Goal: Information Seeking & Learning: Learn about a topic

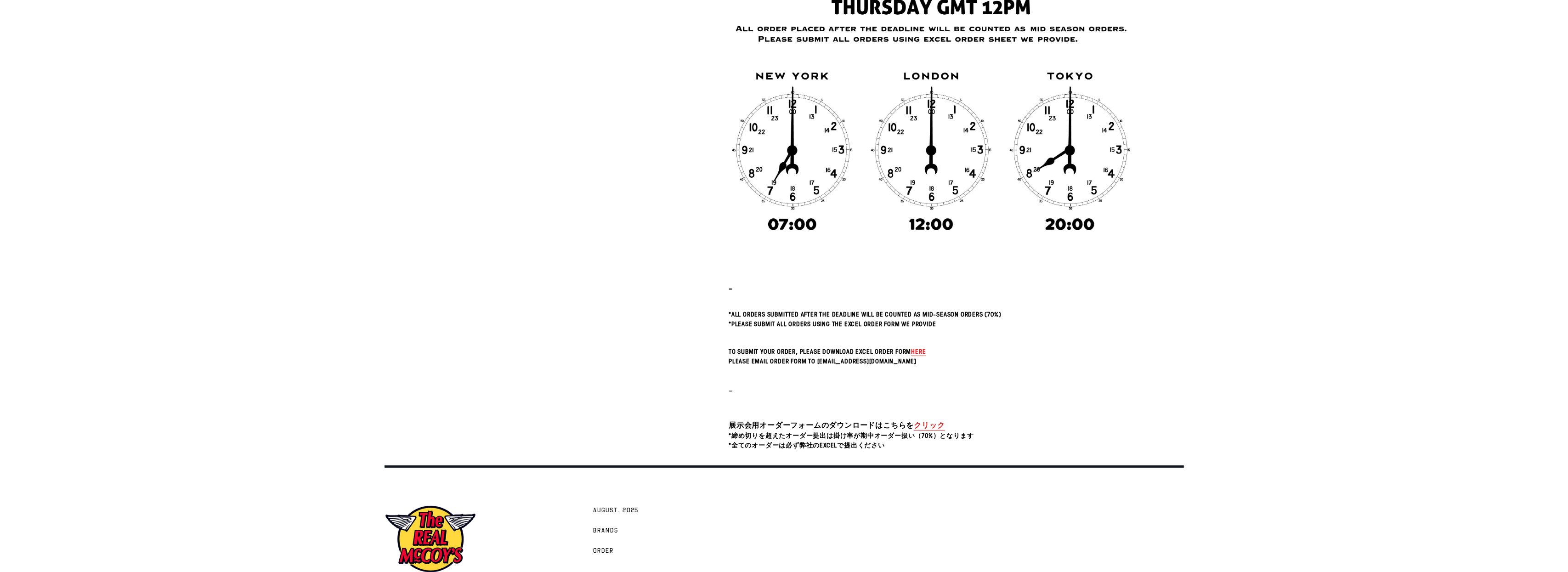
scroll to position [136, 0]
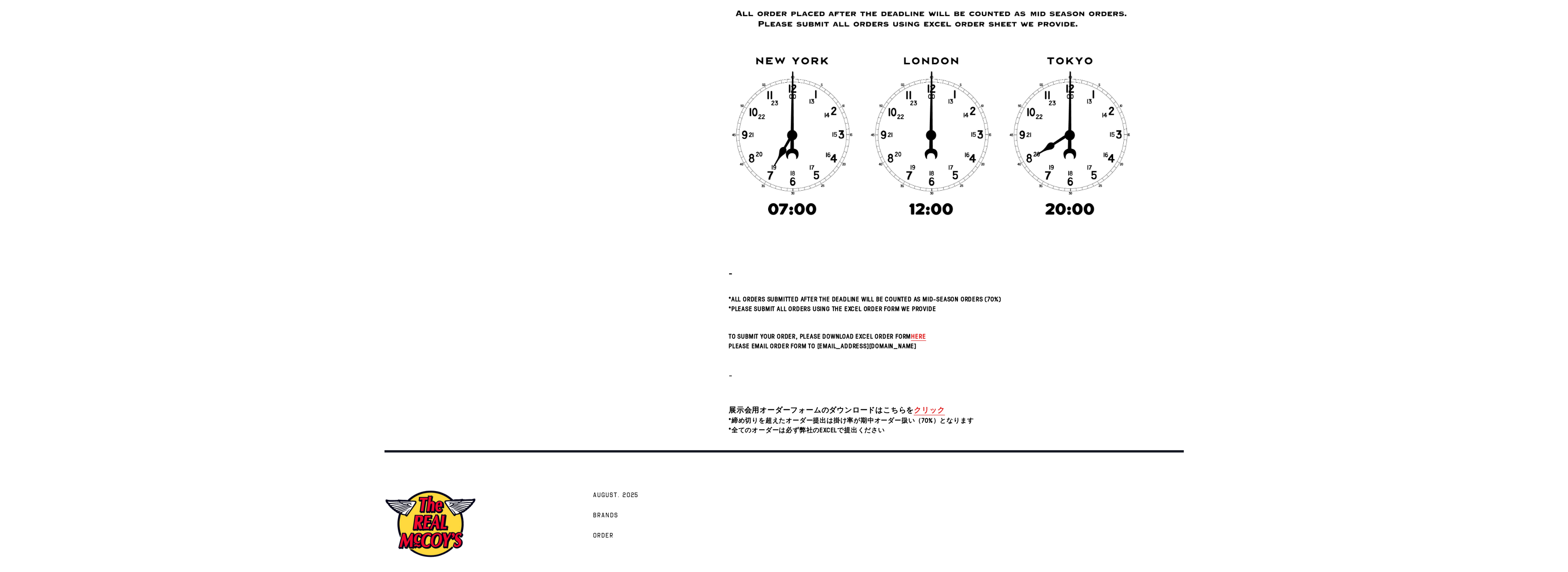
click at [924, 342] on h5 "Please email Order Form to mail@realmccoys.co.jp" at bounding box center [931, 346] width 405 height 8
click at [922, 339] on span "here" at bounding box center [918, 336] width 15 height 9
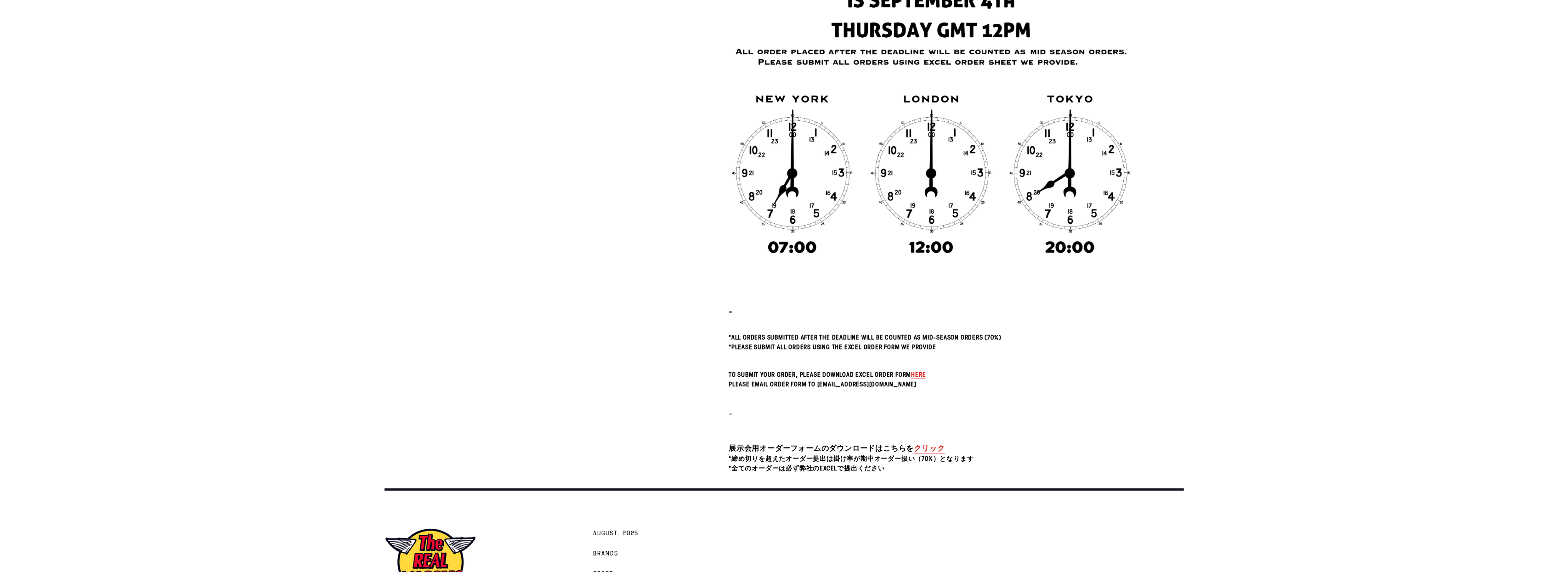
scroll to position [139, 0]
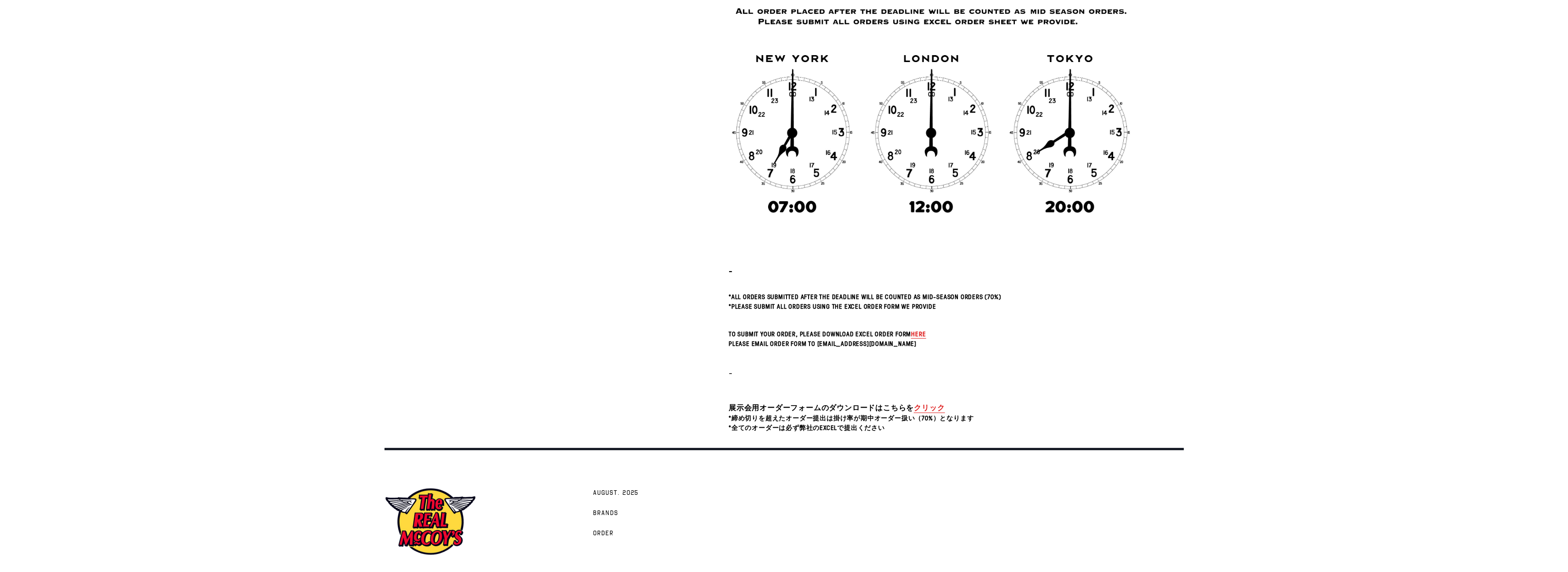
click at [914, 332] on span "here" at bounding box center [918, 334] width 15 height 9
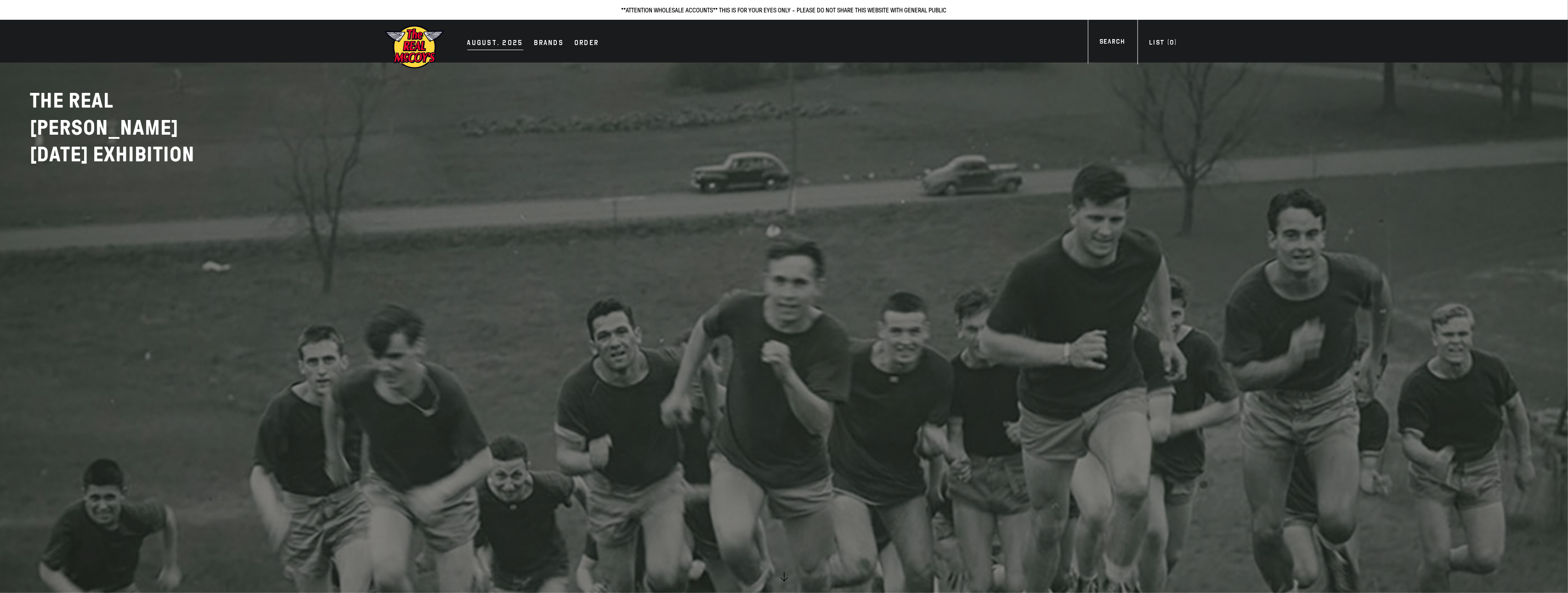
click at [509, 45] on div "AUGUST. 2025" at bounding box center [495, 43] width 56 height 13
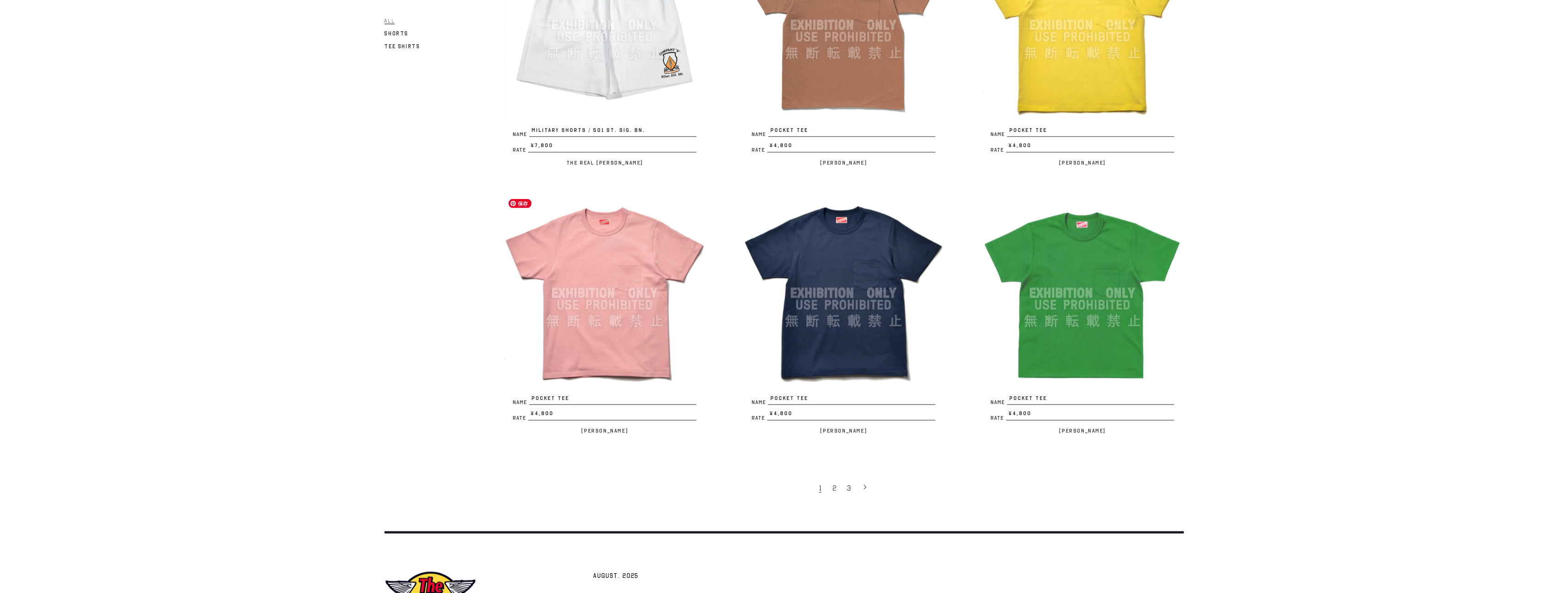
scroll to position [1915, 0]
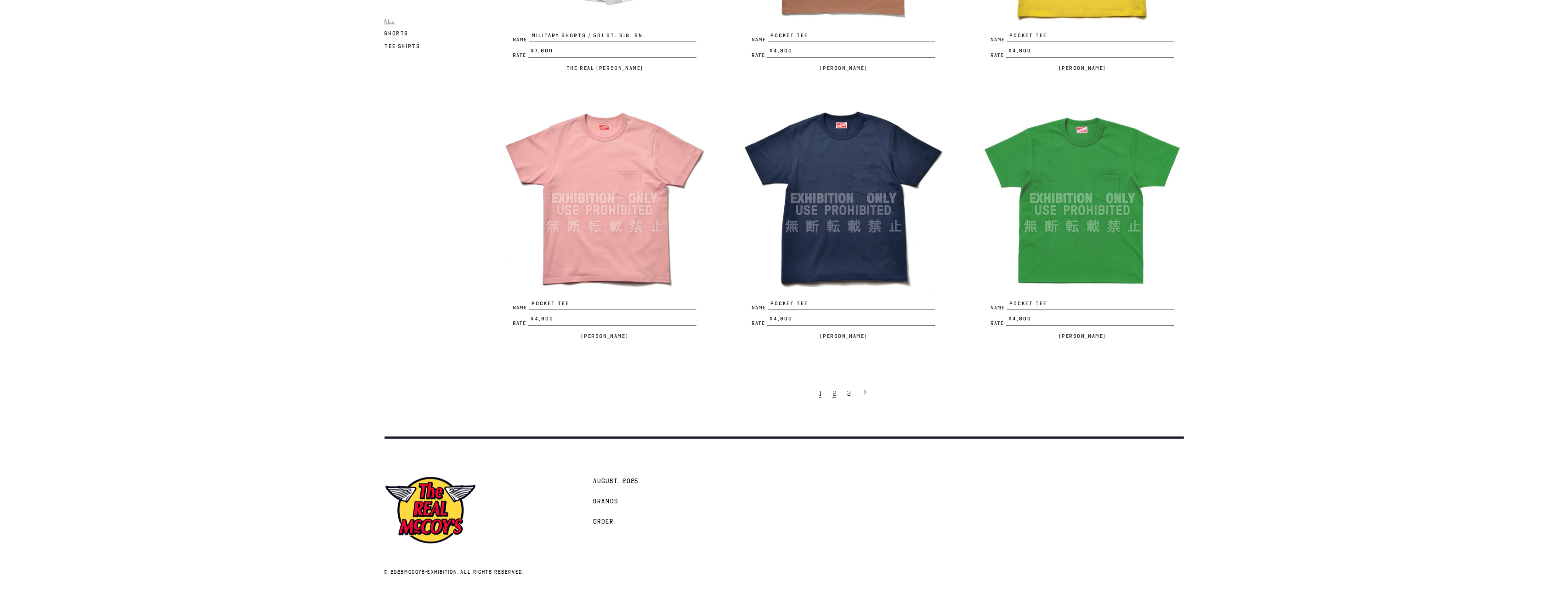
click at [837, 393] on link "2" at bounding box center [835, 393] width 15 height 19
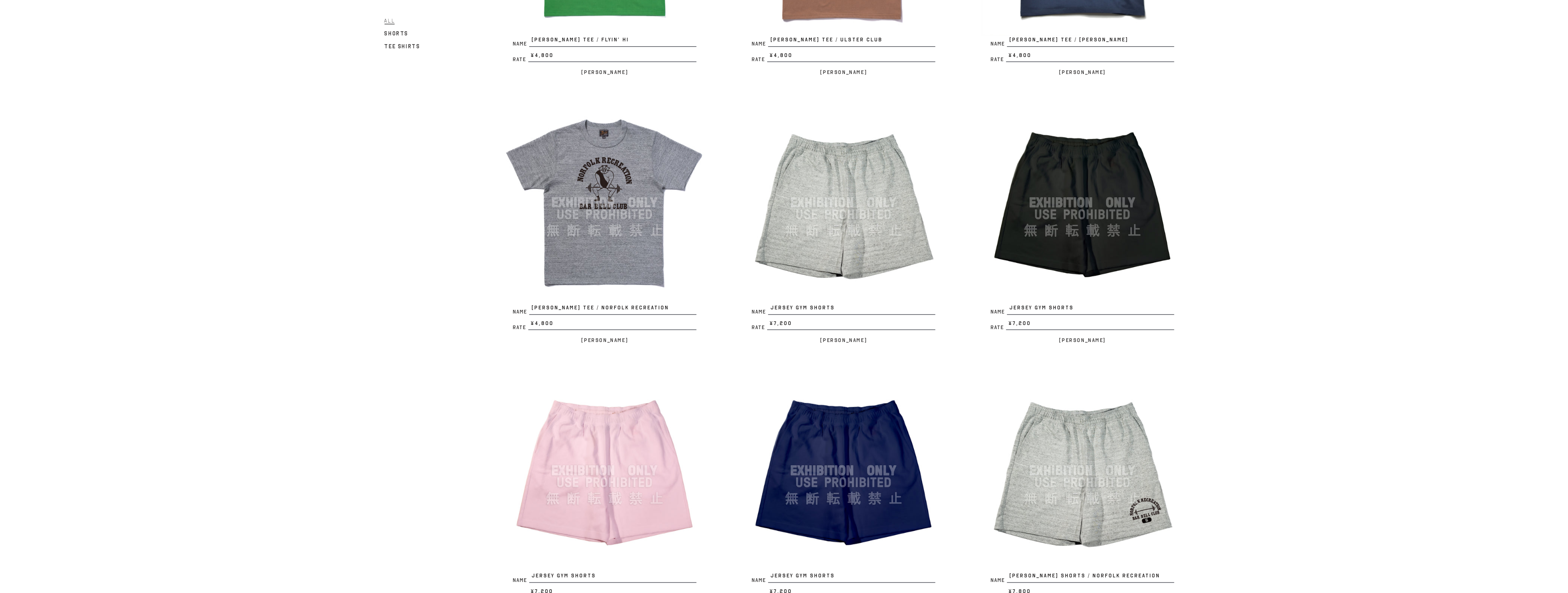
scroll to position [869, 0]
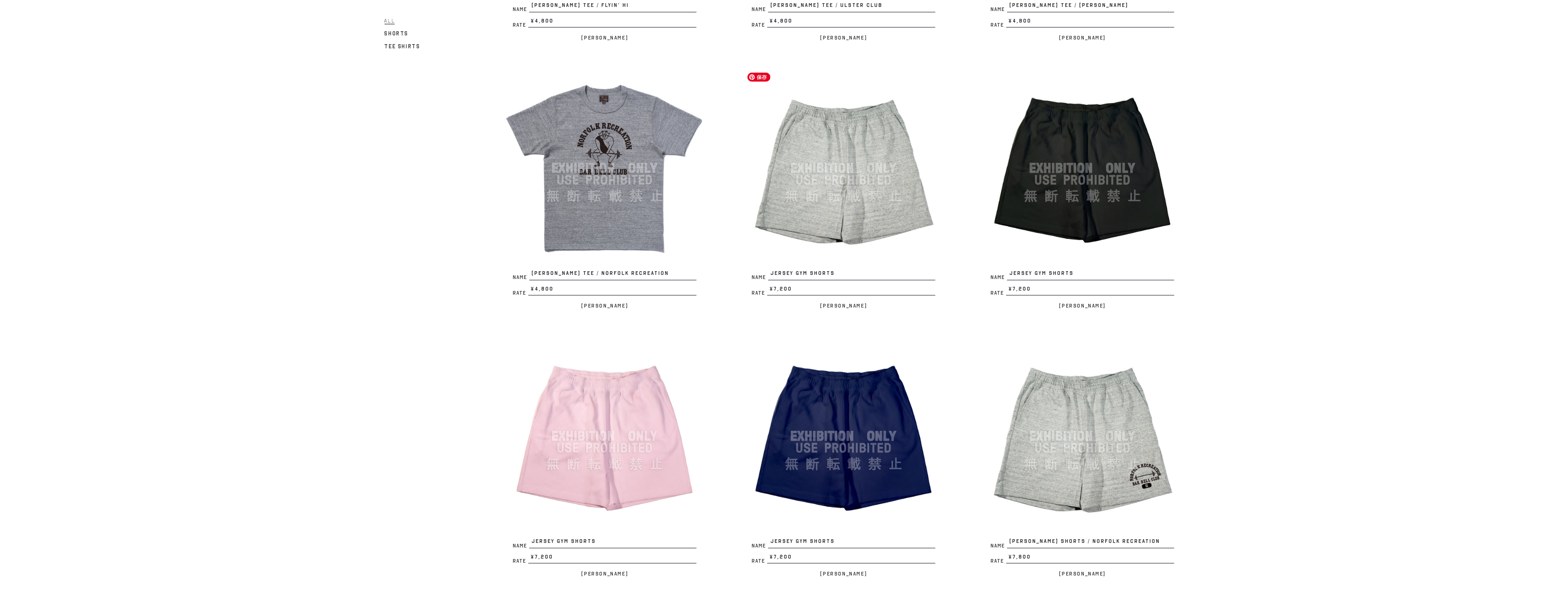
click at [869, 223] on img at bounding box center [844, 168] width 202 height 202
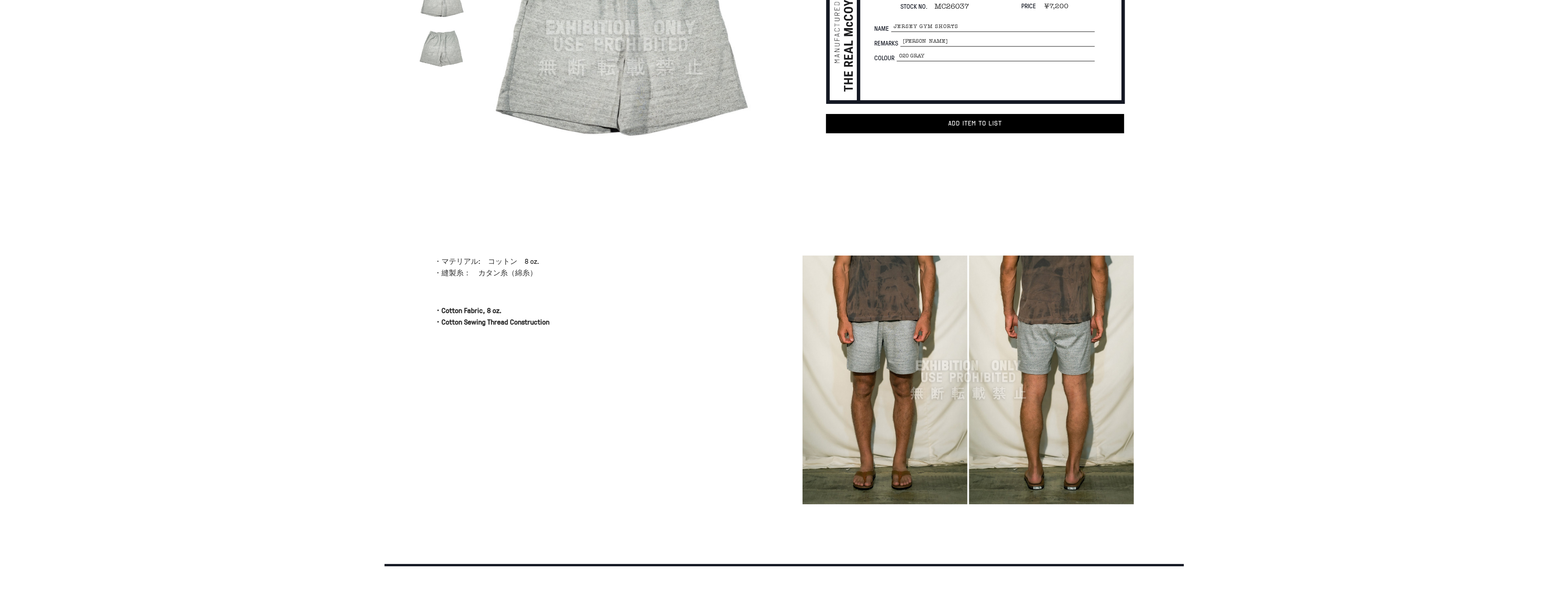
scroll to position [194, 0]
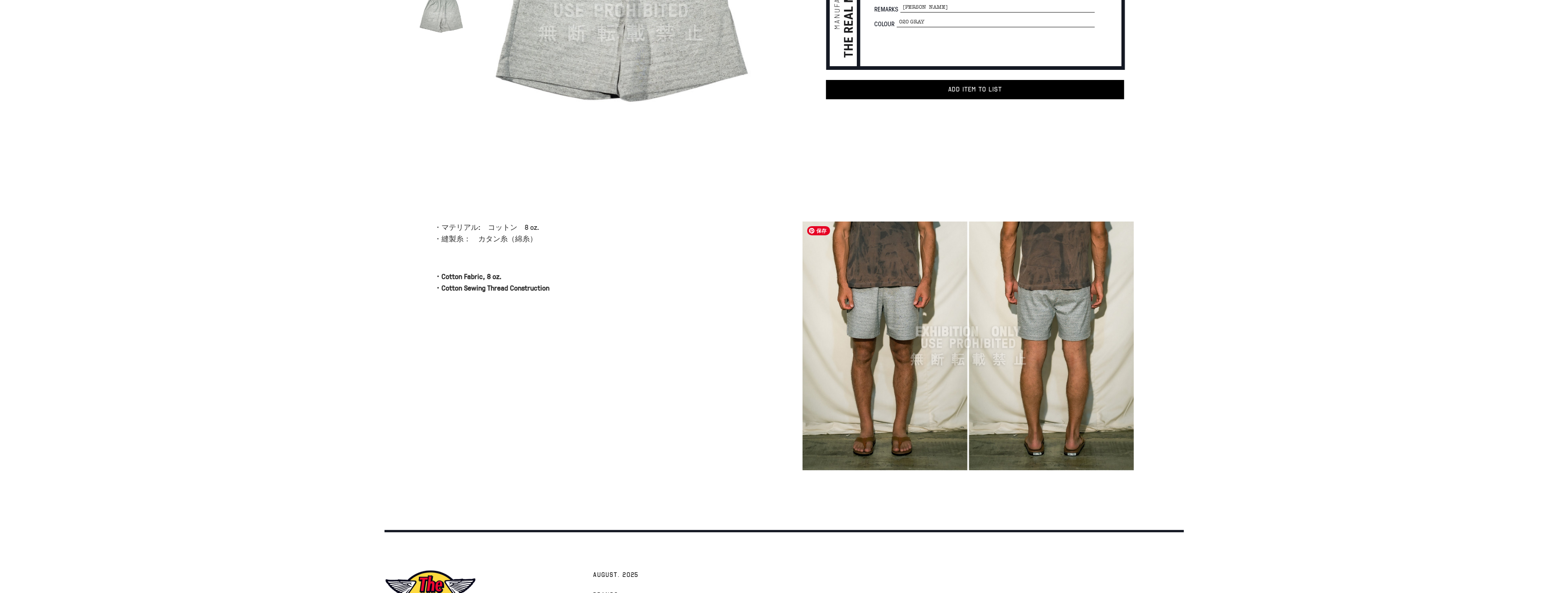
click at [885, 297] on img at bounding box center [968, 345] width 331 height 249
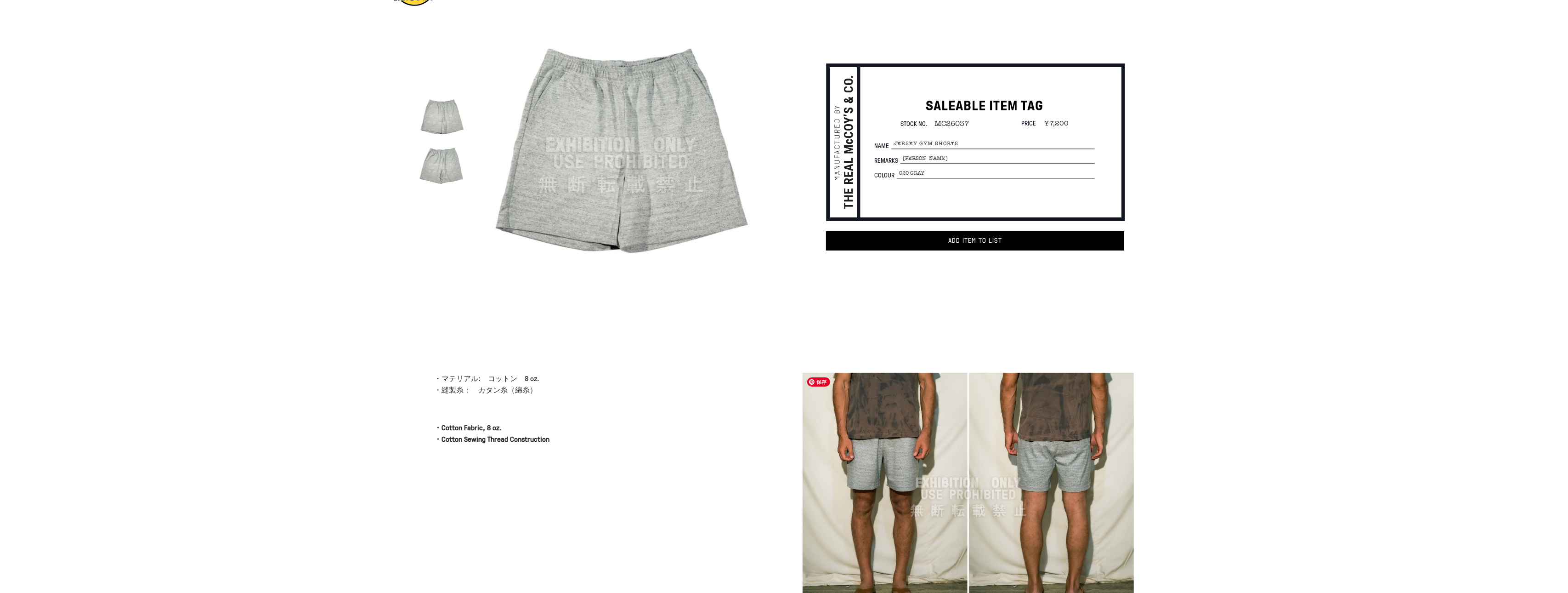
scroll to position [8, 0]
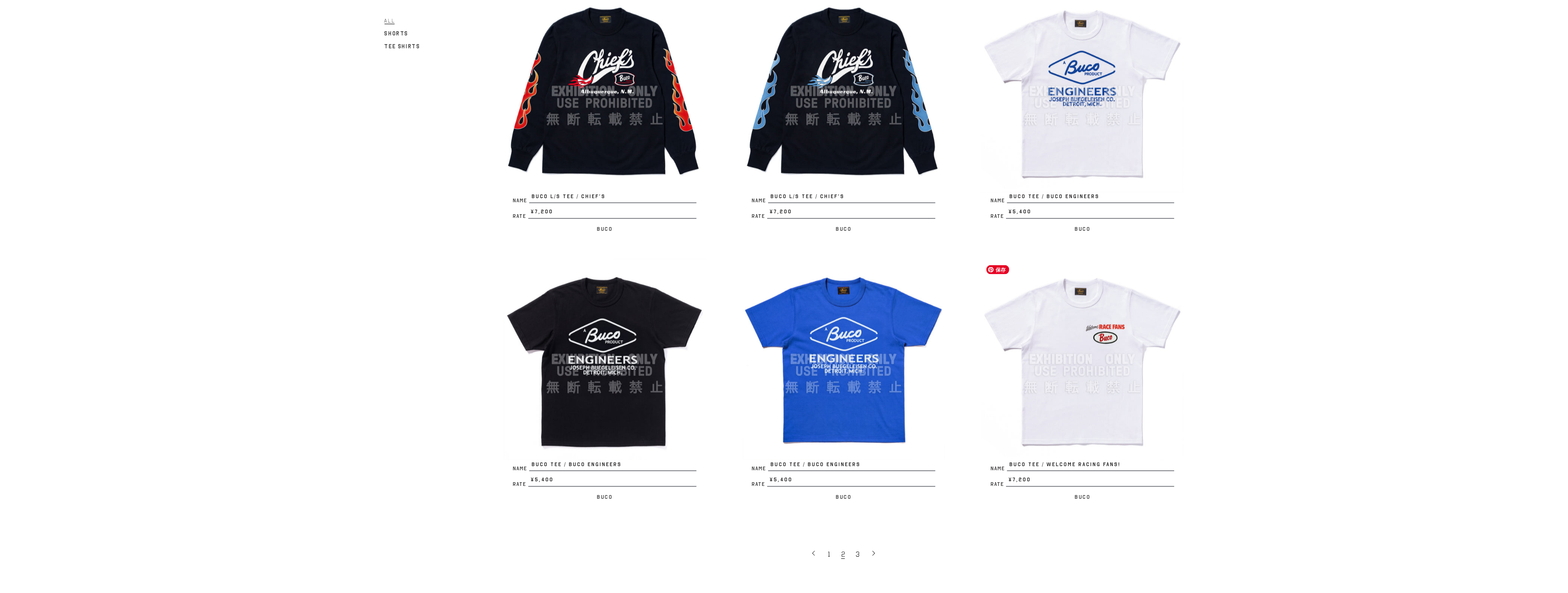
scroll to position [1915, 0]
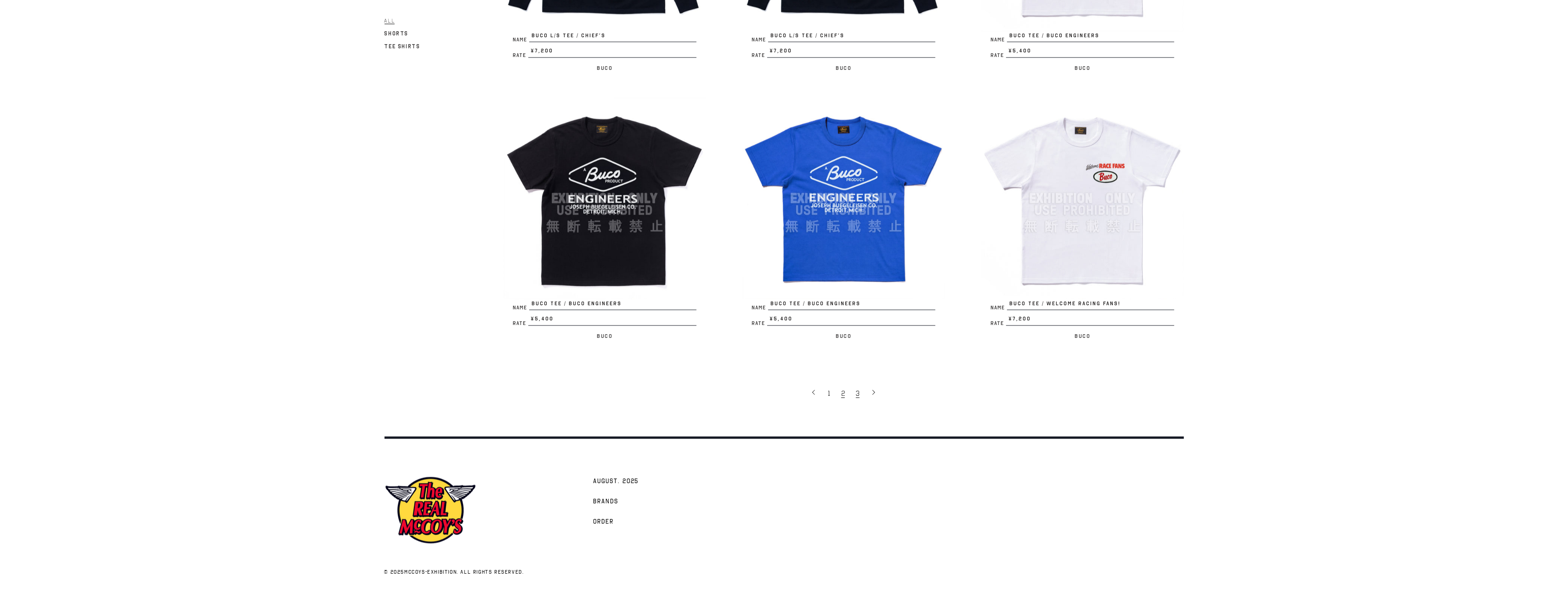
click at [854, 396] on link "3" at bounding box center [858, 393] width 15 height 19
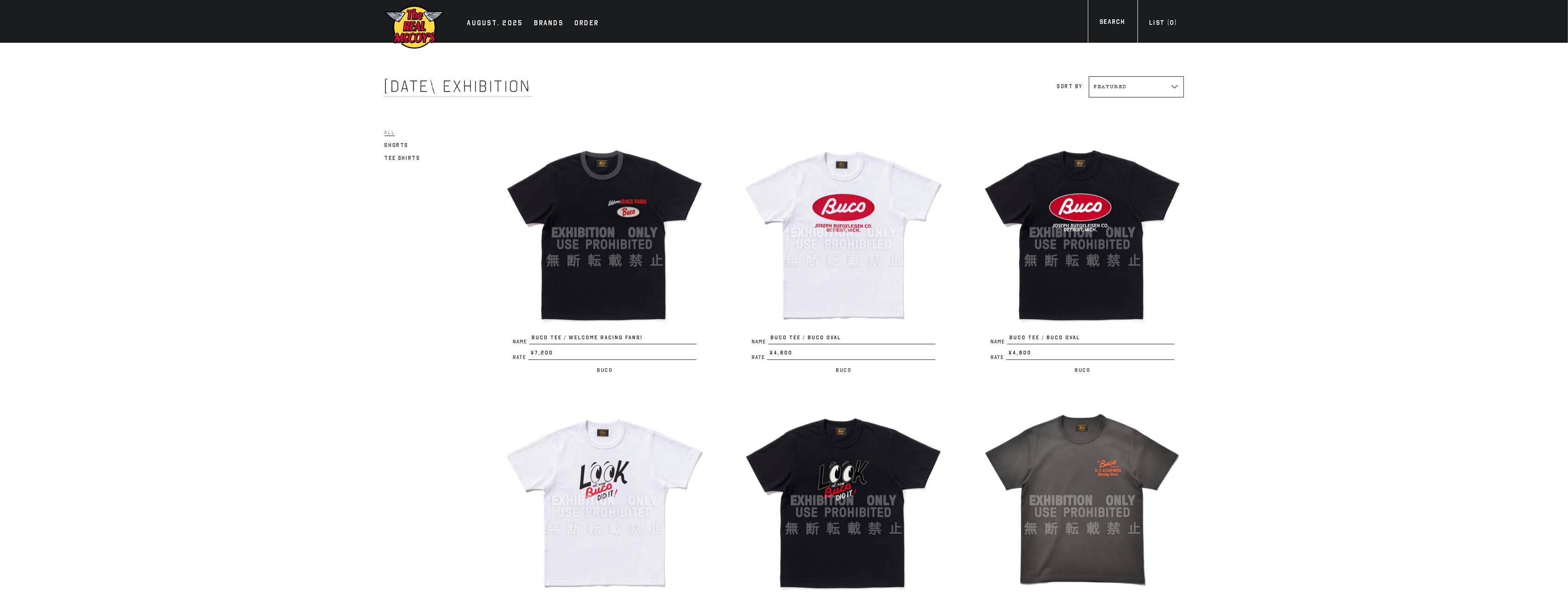
click at [402, 148] on link "Shorts" at bounding box center [397, 145] width 24 height 11
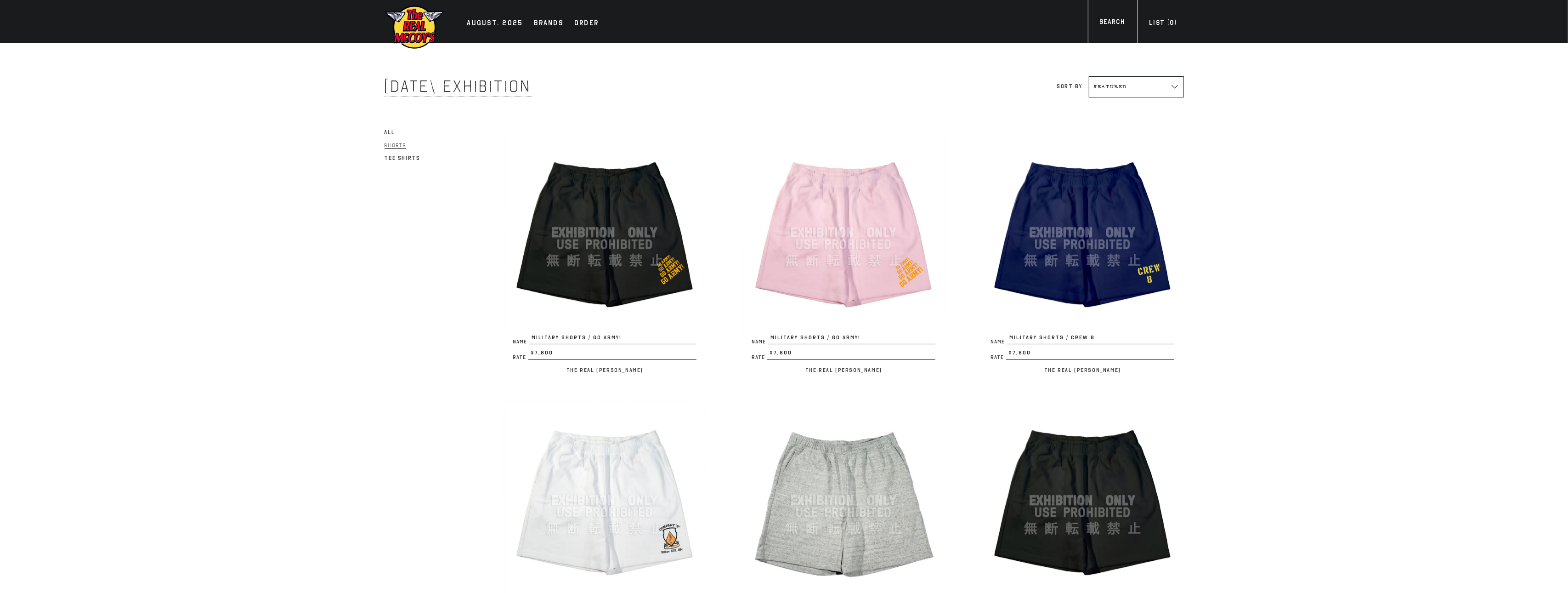
click at [390, 127] on link "All" at bounding box center [390, 132] width 11 height 11
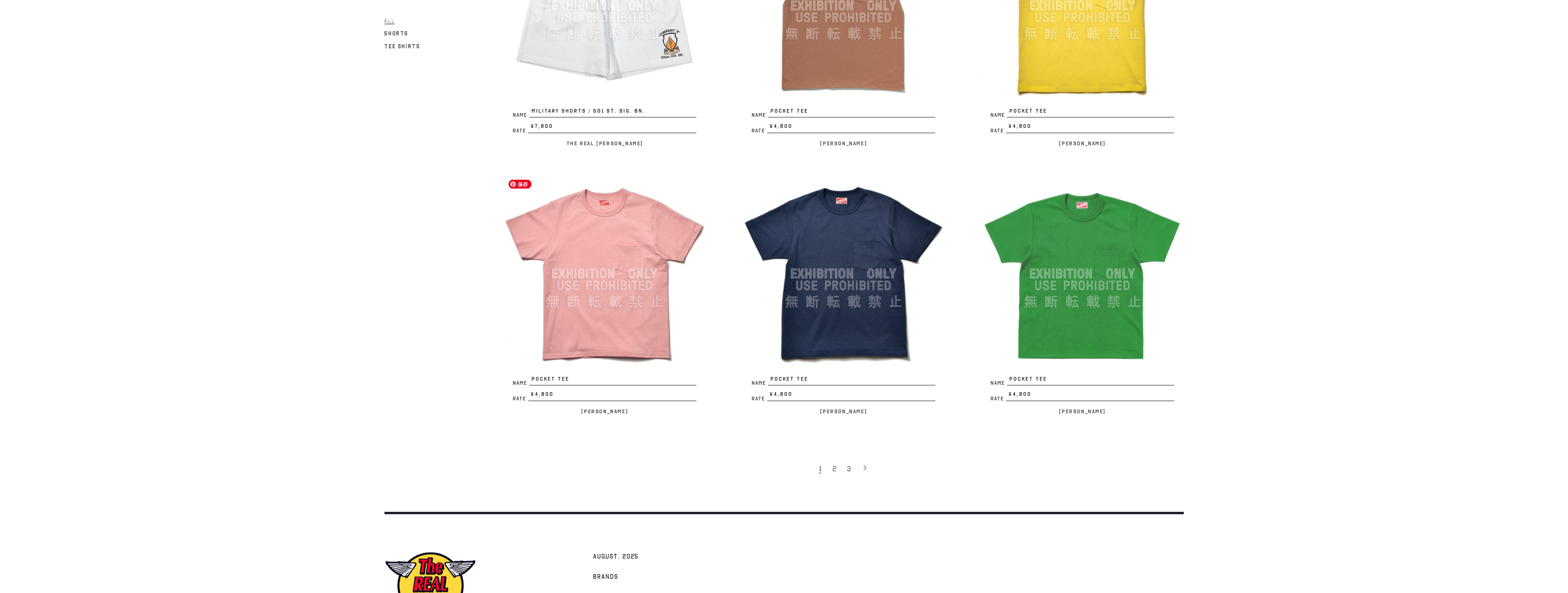
scroll to position [1915, 0]
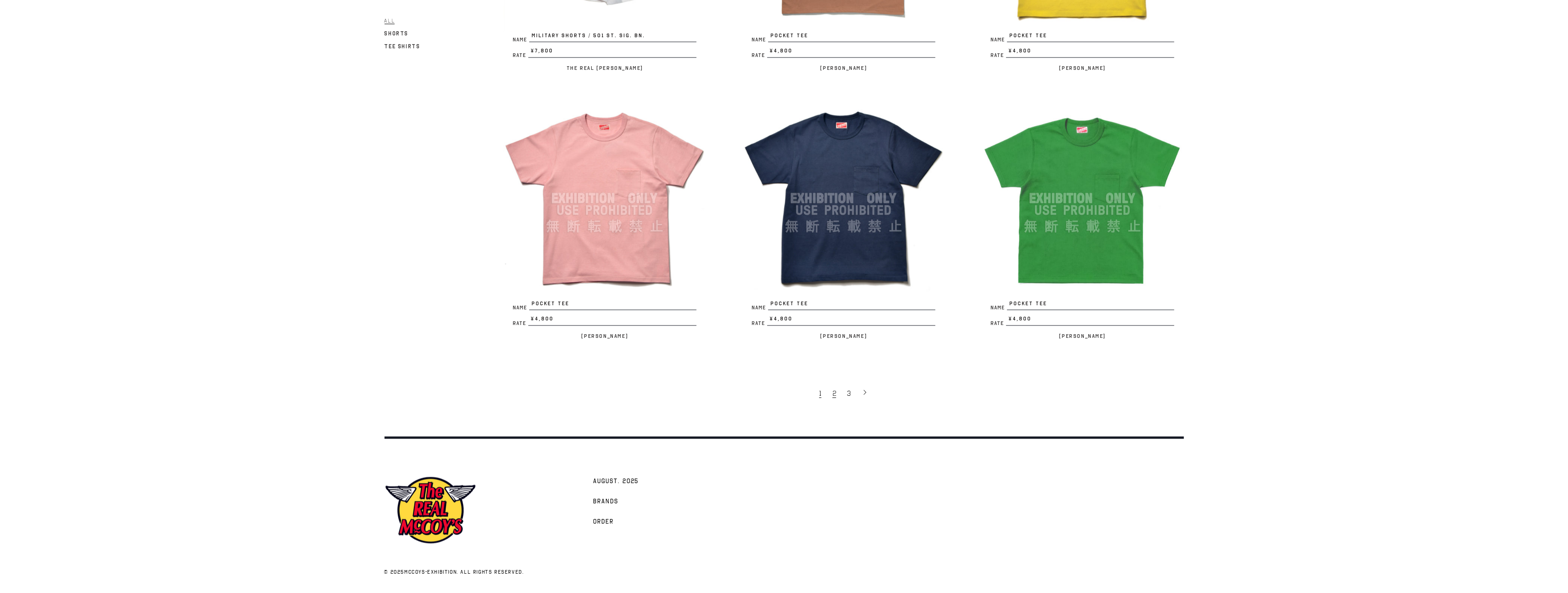
click at [837, 388] on link "2" at bounding box center [835, 393] width 15 height 19
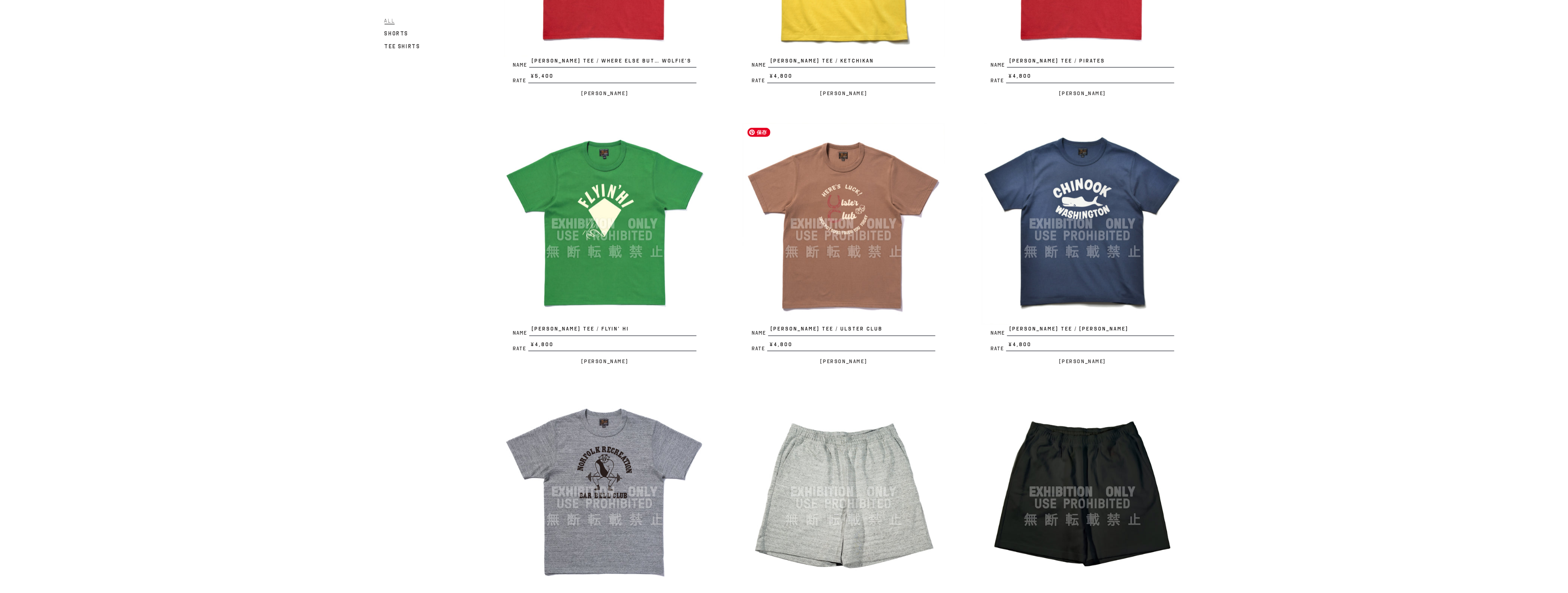
scroll to position [631, 0]
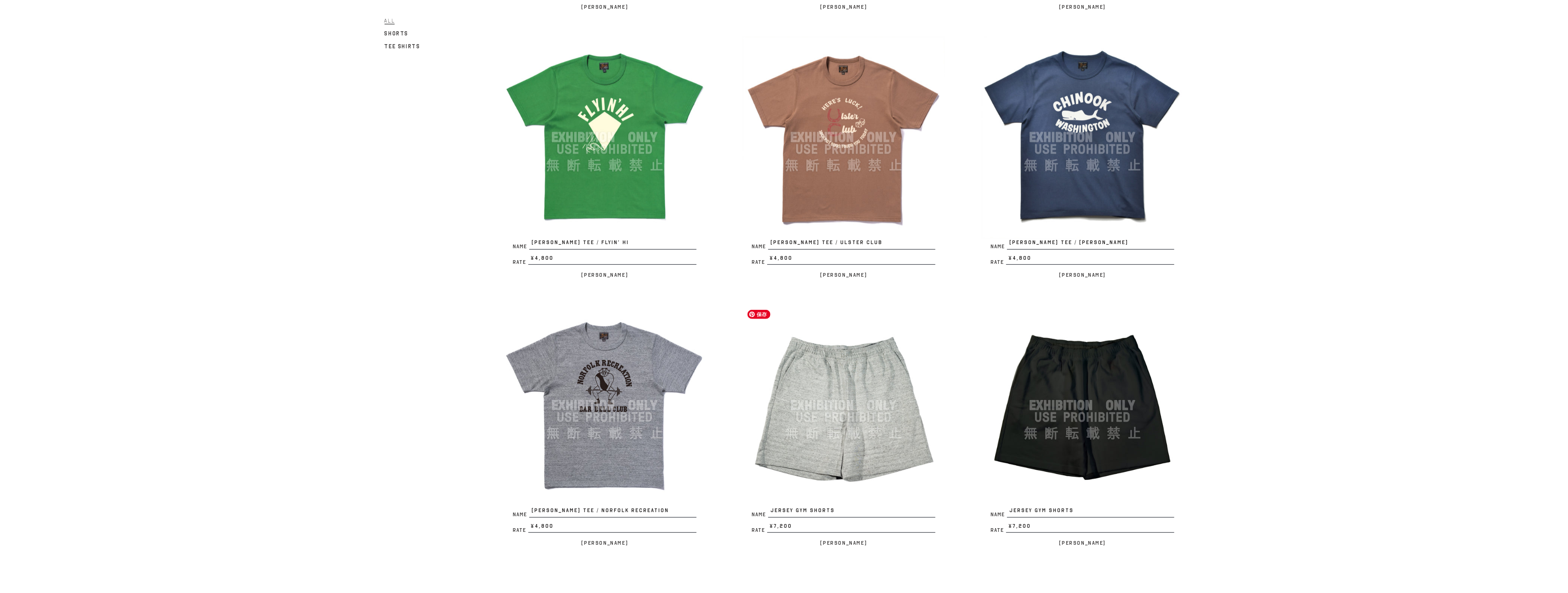
click at [814, 403] on img at bounding box center [844, 406] width 202 height 202
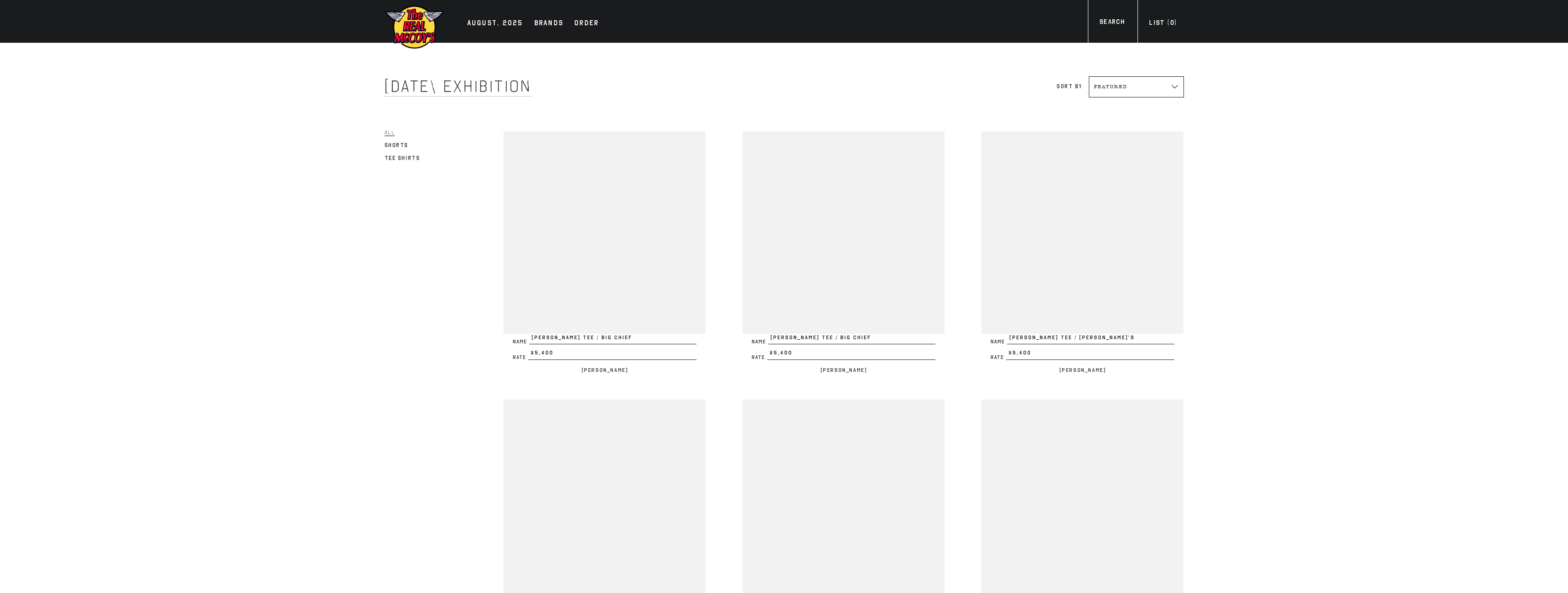
scroll to position [631, 0]
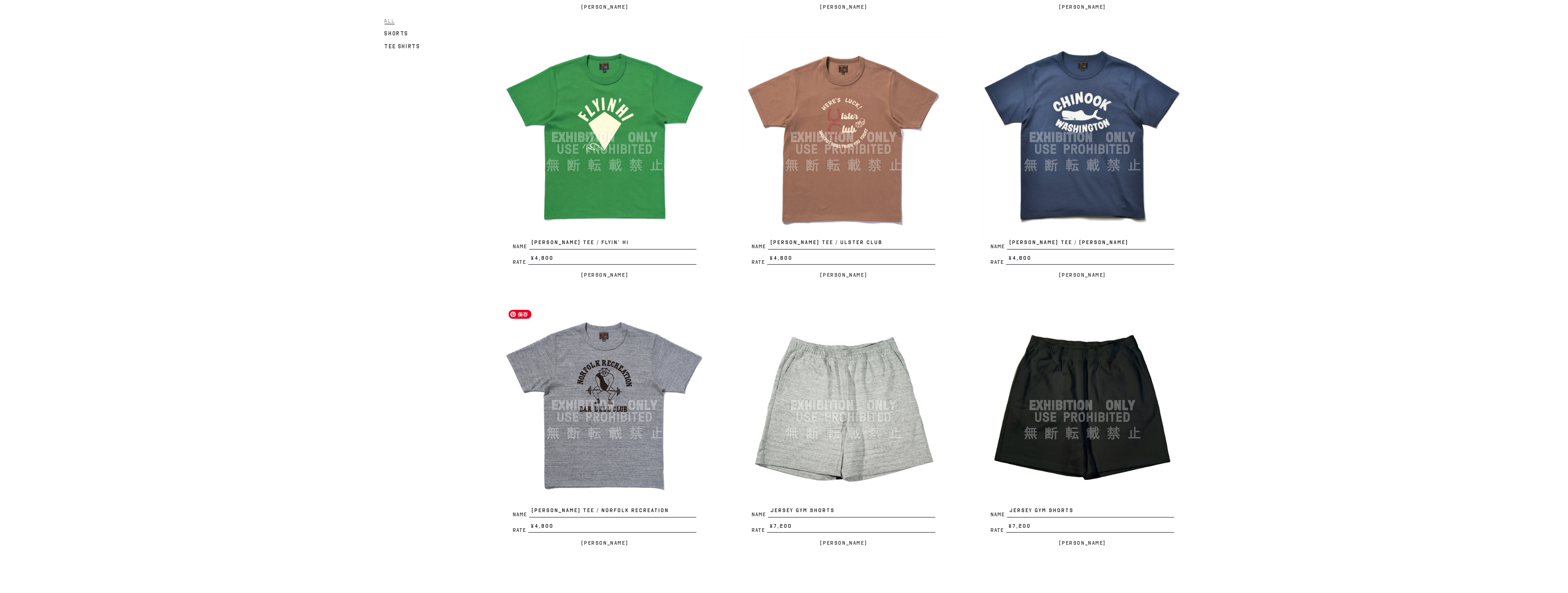
click at [571, 347] on img at bounding box center [605, 406] width 202 height 202
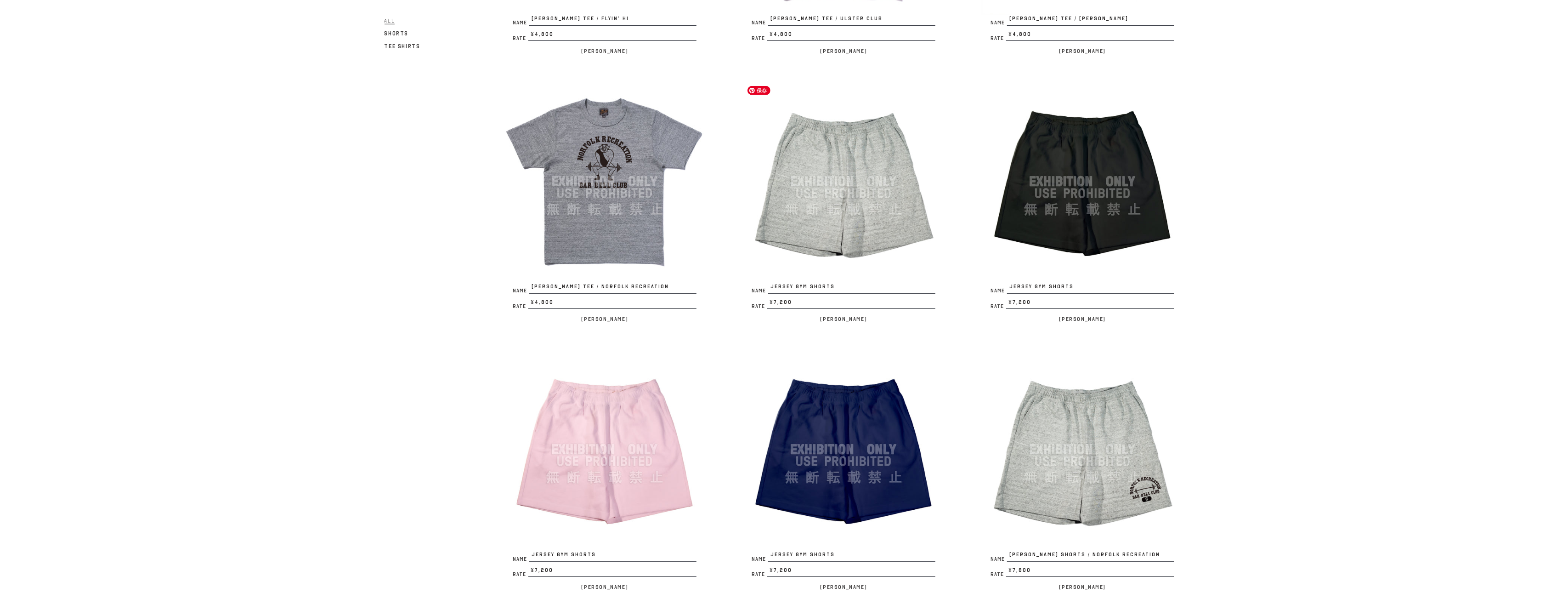
scroll to position [938, 0]
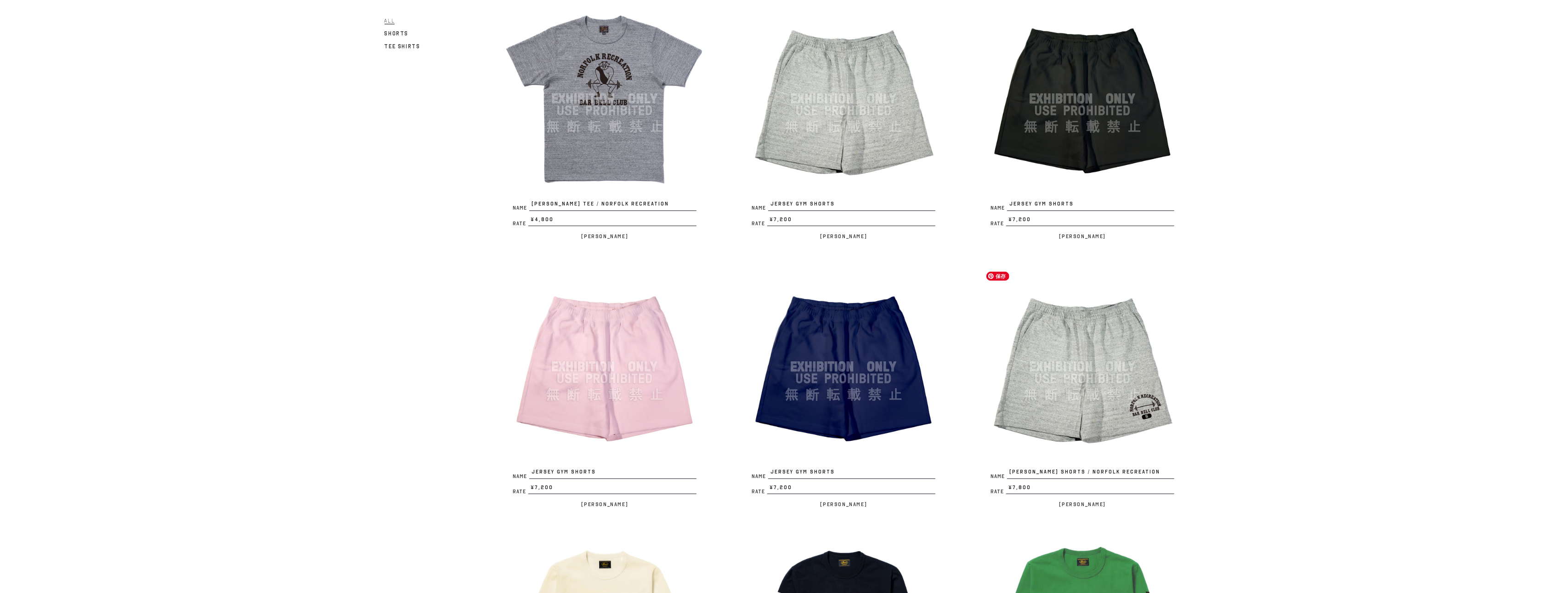
click at [1102, 421] on img at bounding box center [1082, 367] width 202 height 202
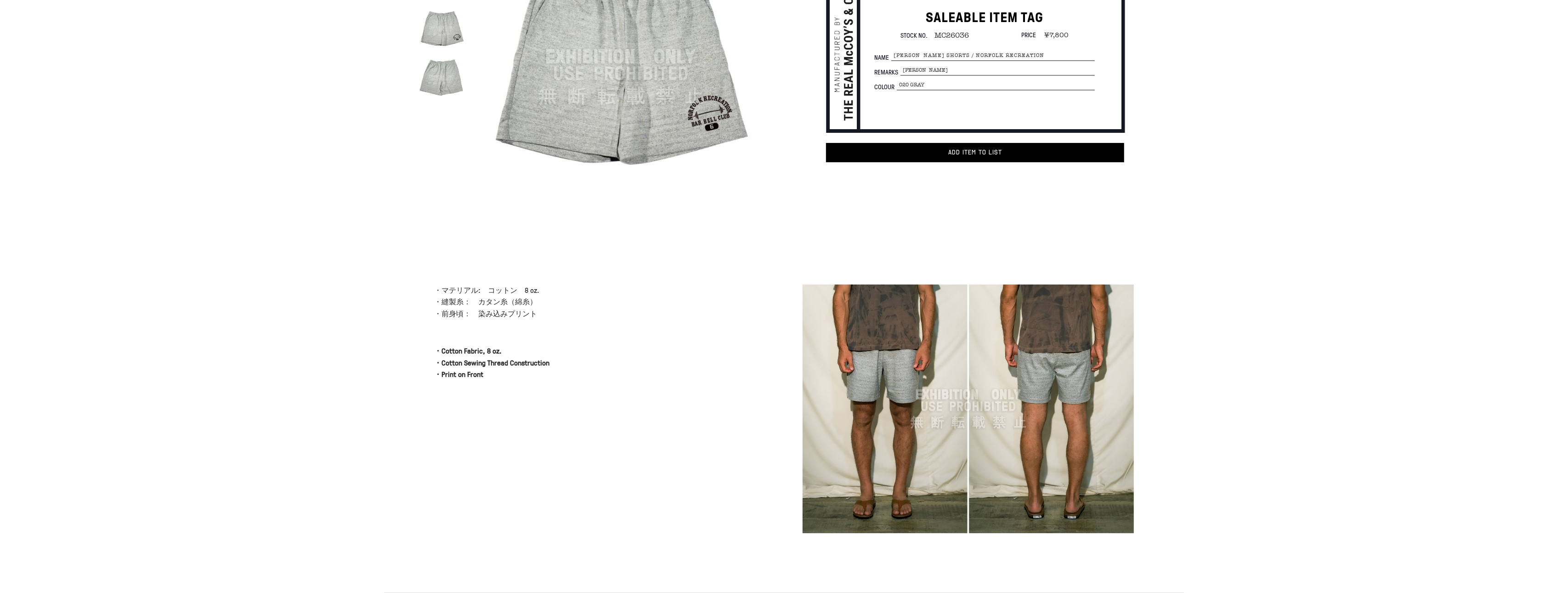
scroll to position [8, 0]
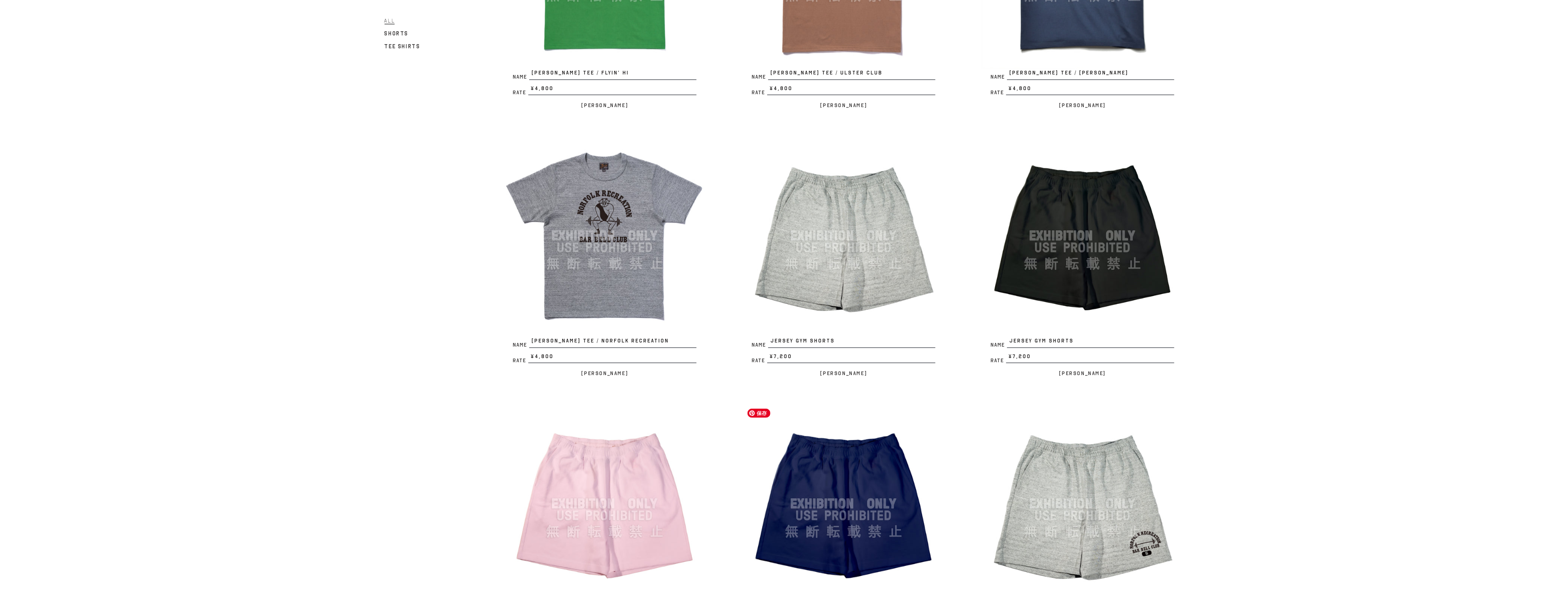
scroll to position [784, 0]
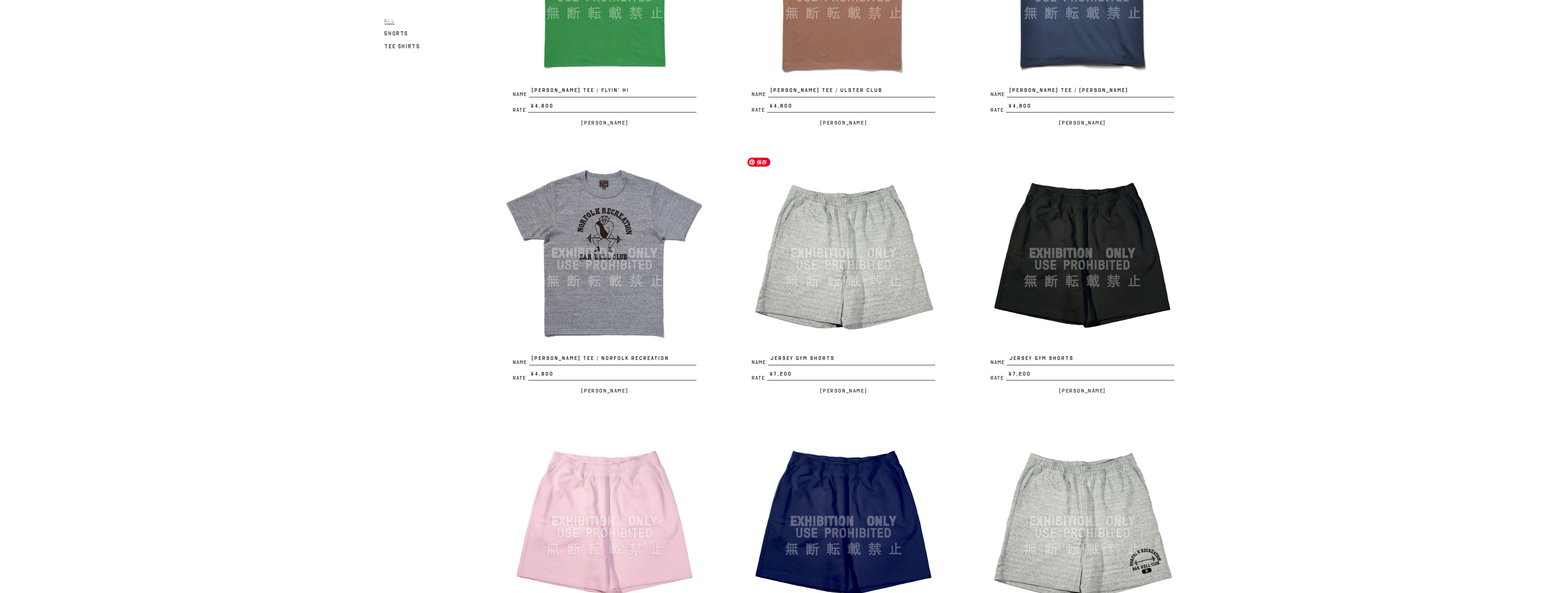
click at [856, 318] on img at bounding box center [844, 253] width 202 height 202
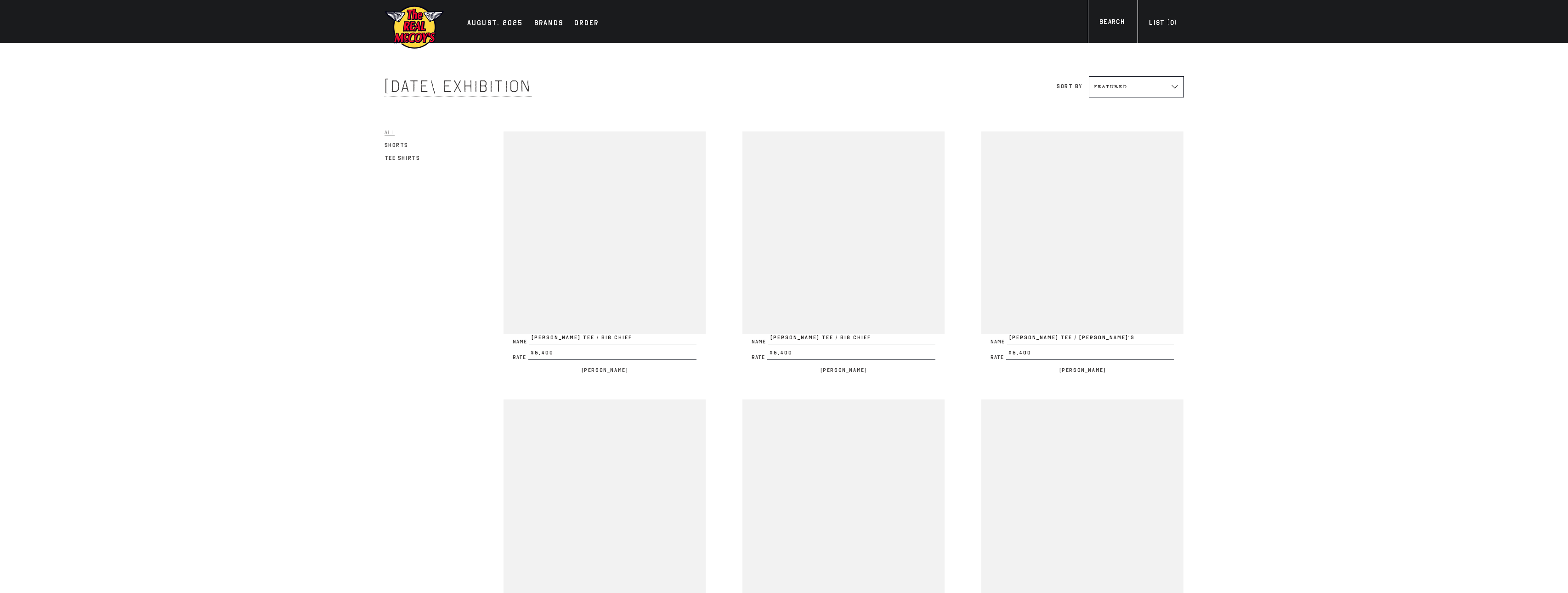
scroll to position [784, 0]
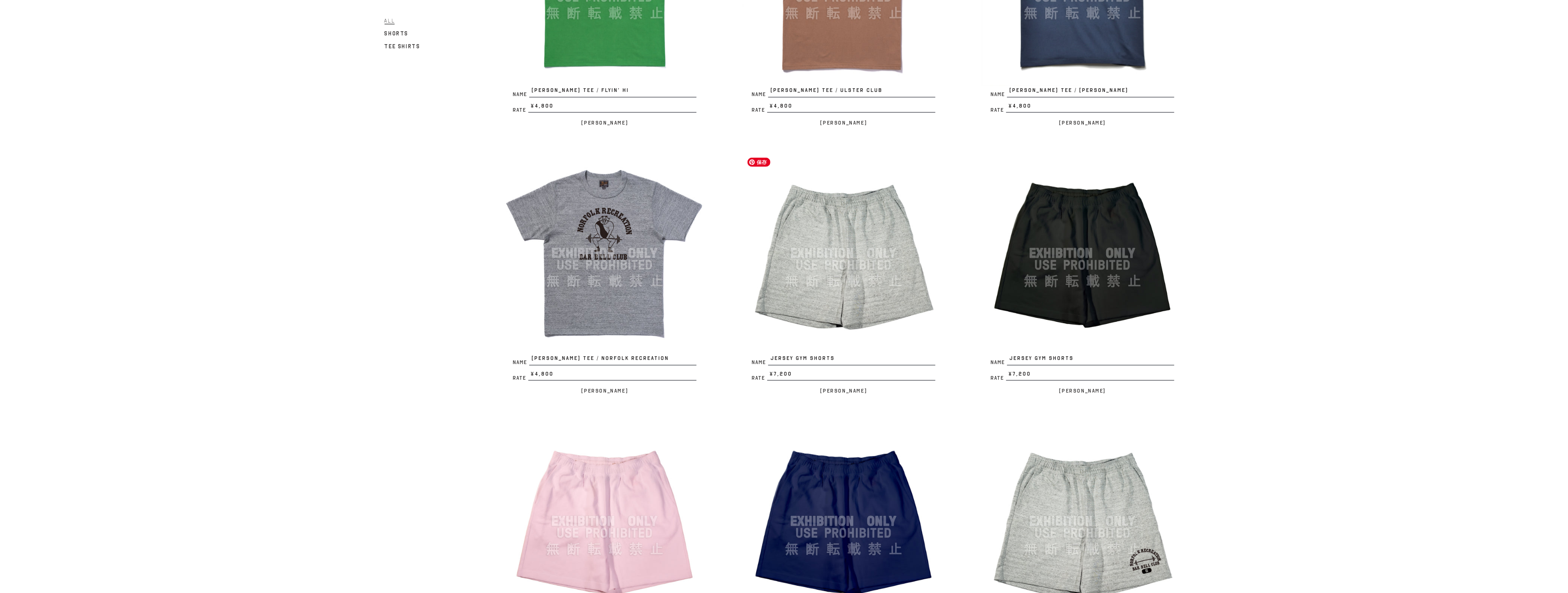
click at [851, 241] on img at bounding box center [844, 253] width 202 height 202
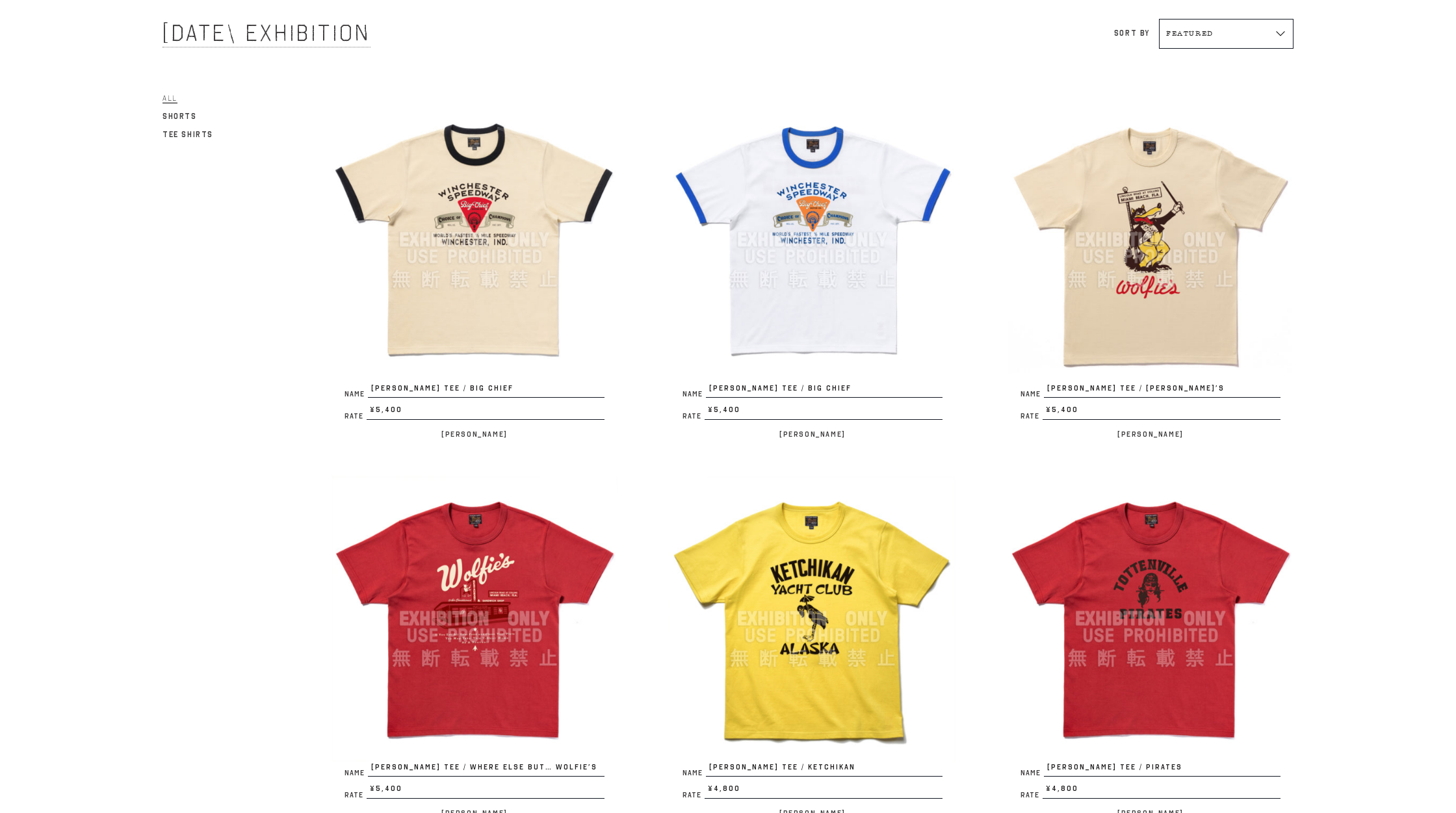
scroll to position [0, 0]
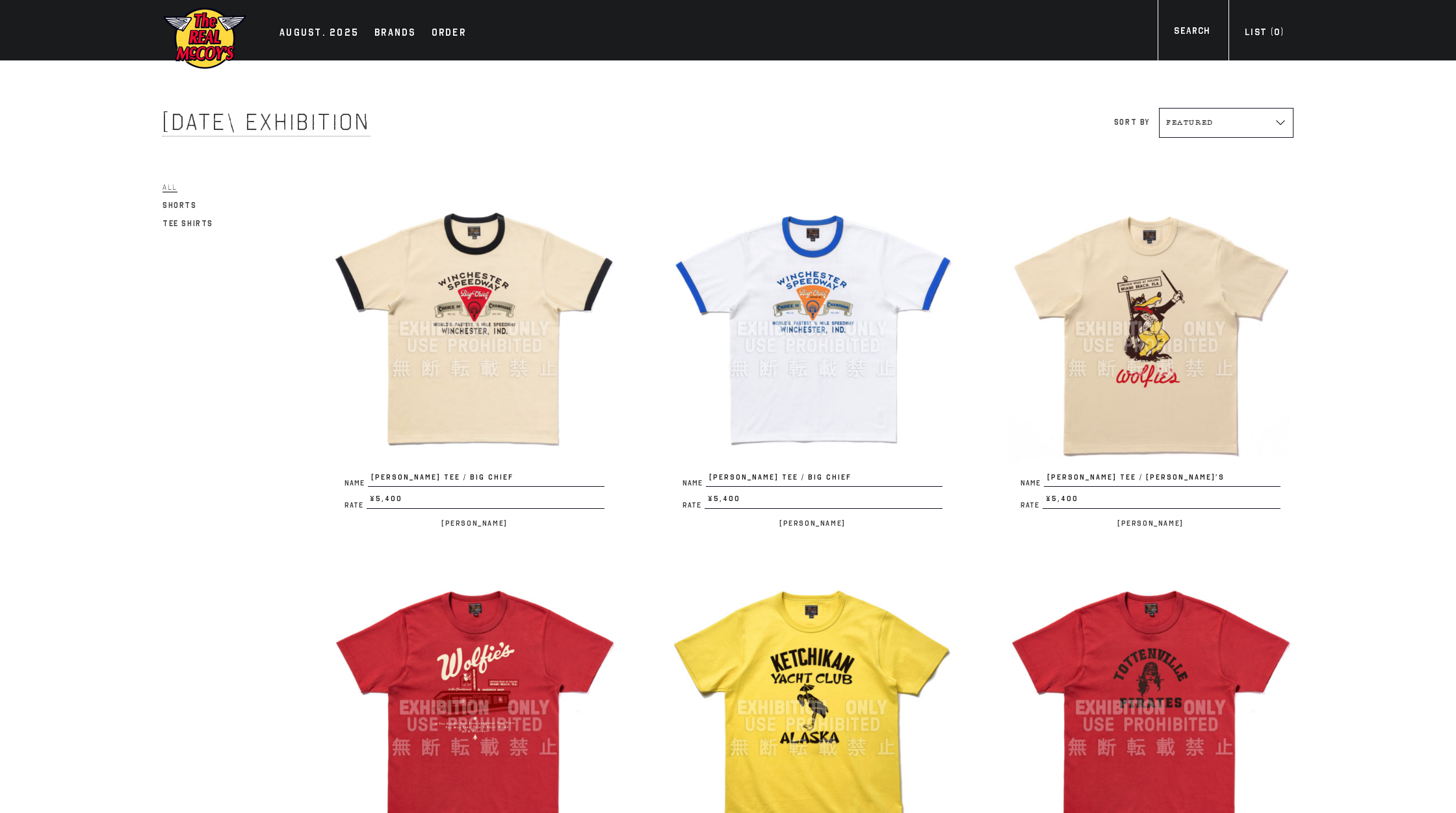
click at [170, 193] on link "All" at bounding box center [170, 186] width 15 height 15
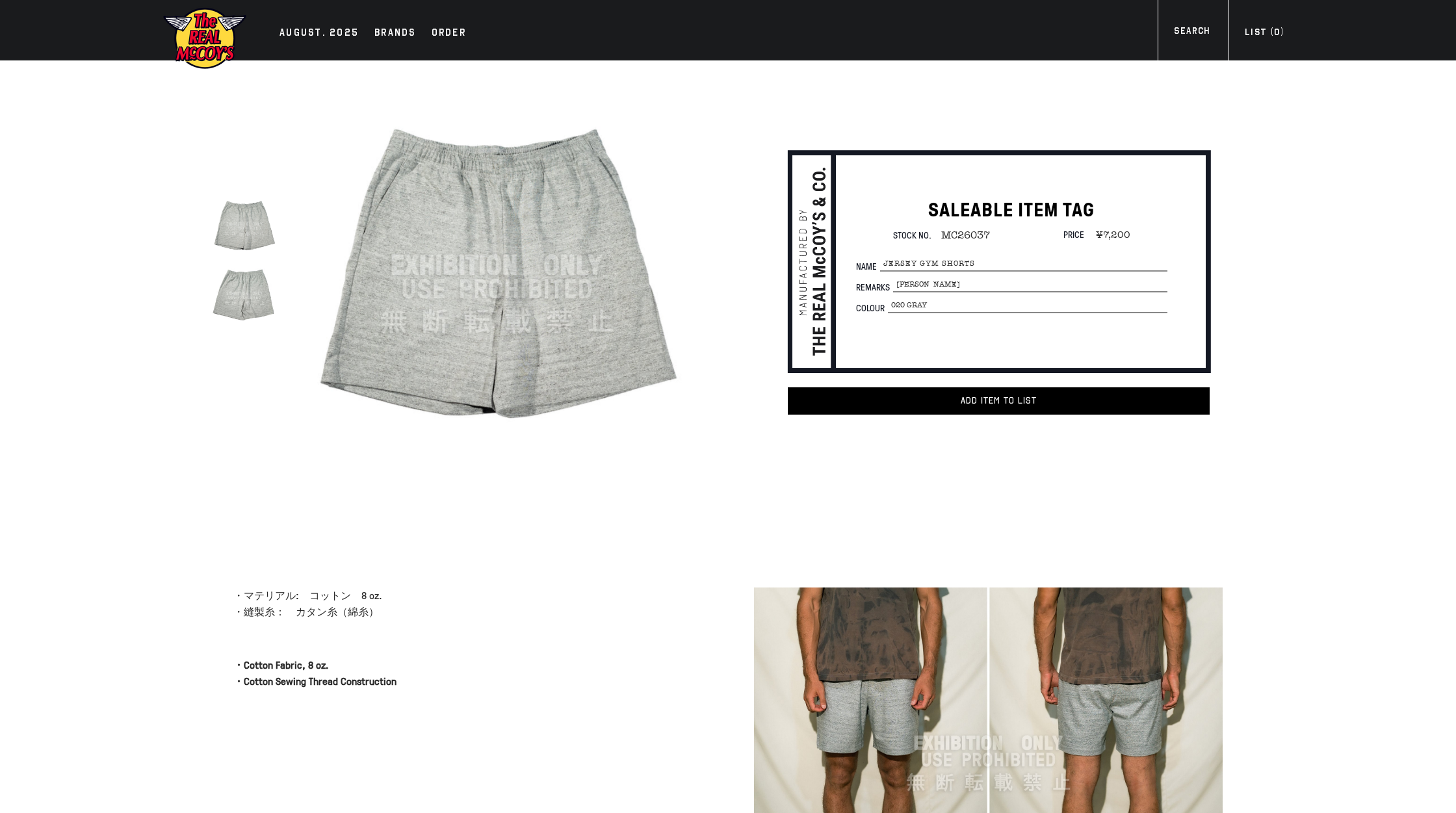
click at [182, 14] on img at bounding box center [204, 38] width 84 height 63
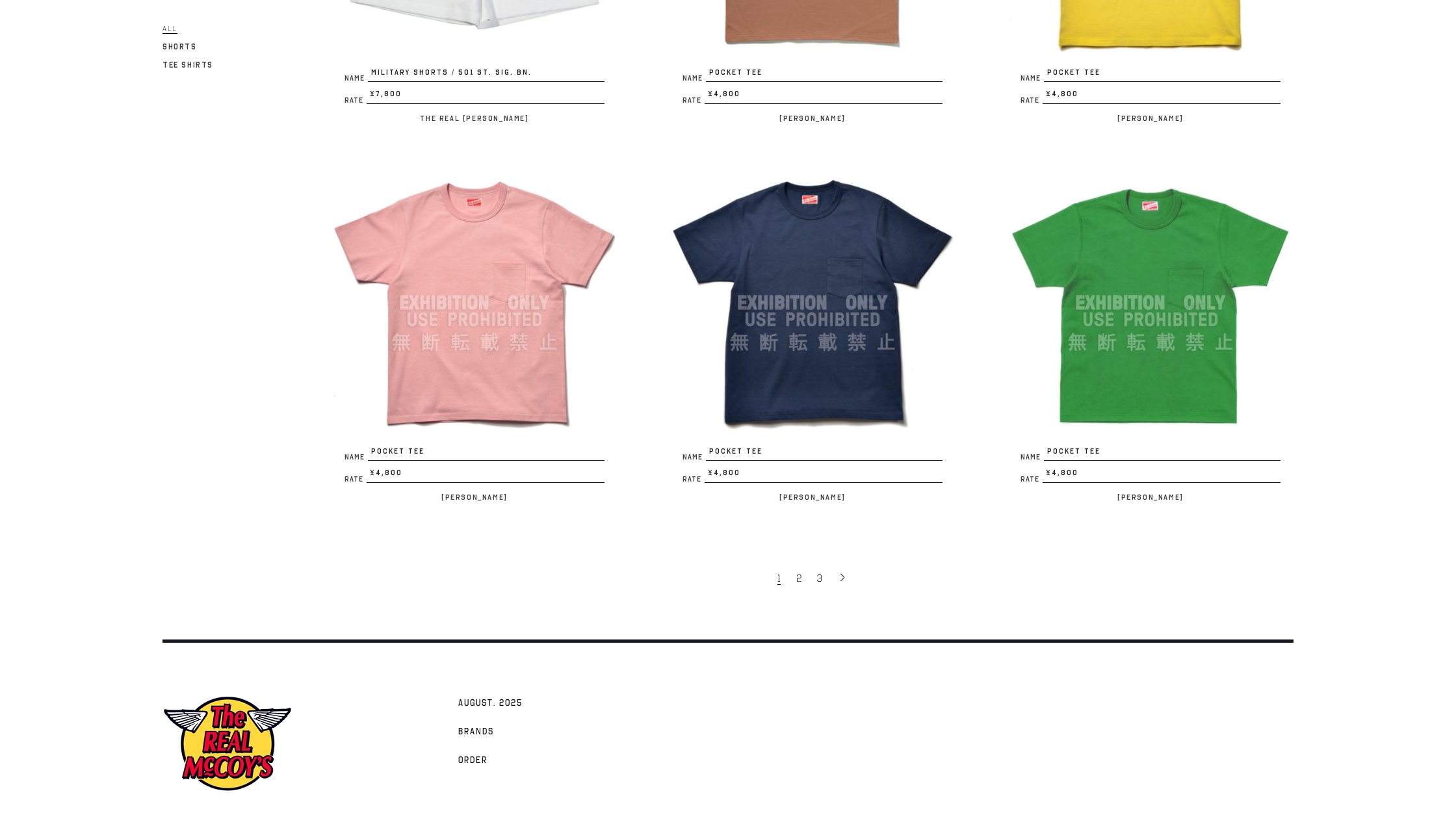
scroll to position [2725, 0]
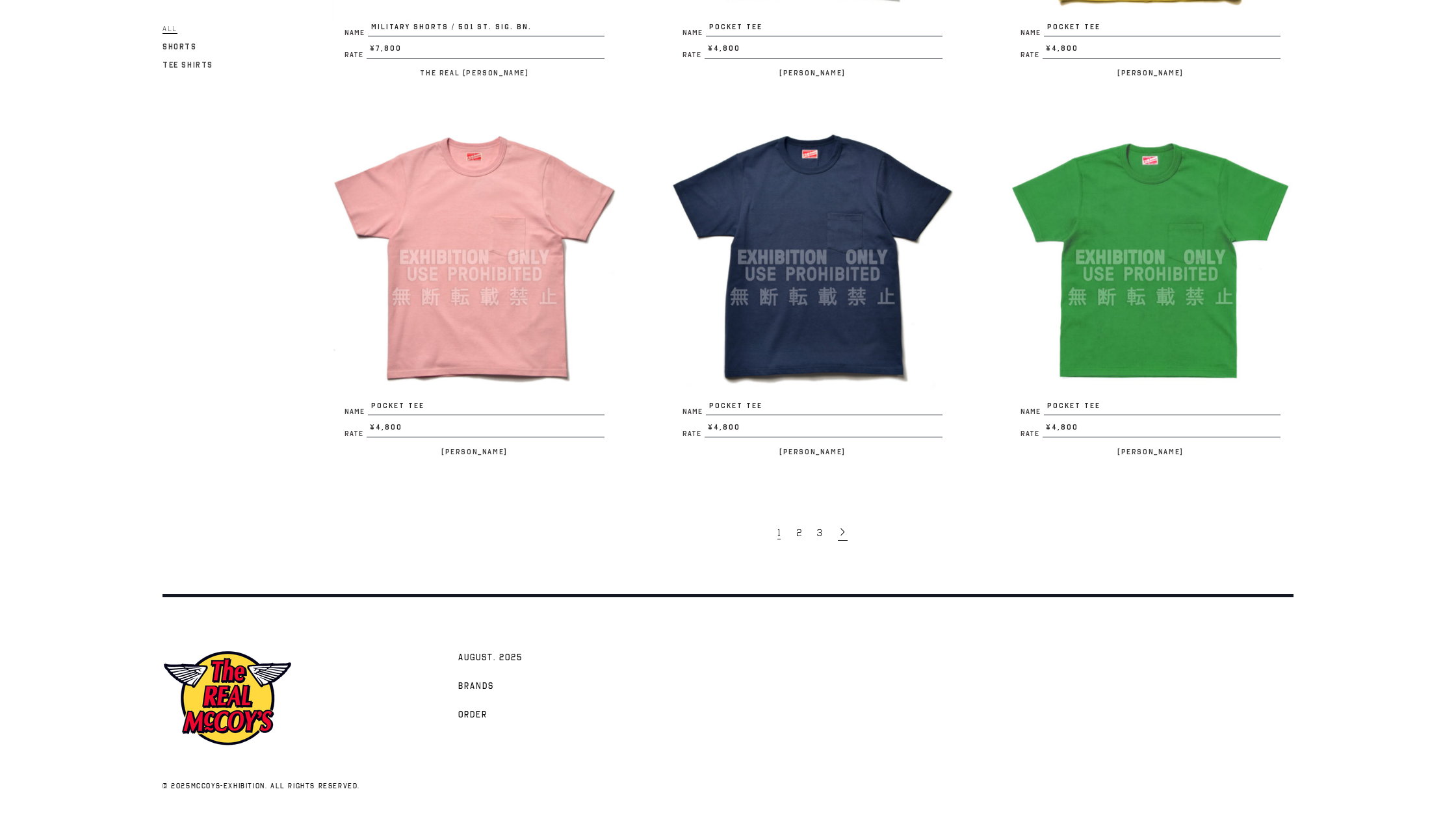
click at [846, 532] on icon at bounding box center [843, 532] width 9 height 9
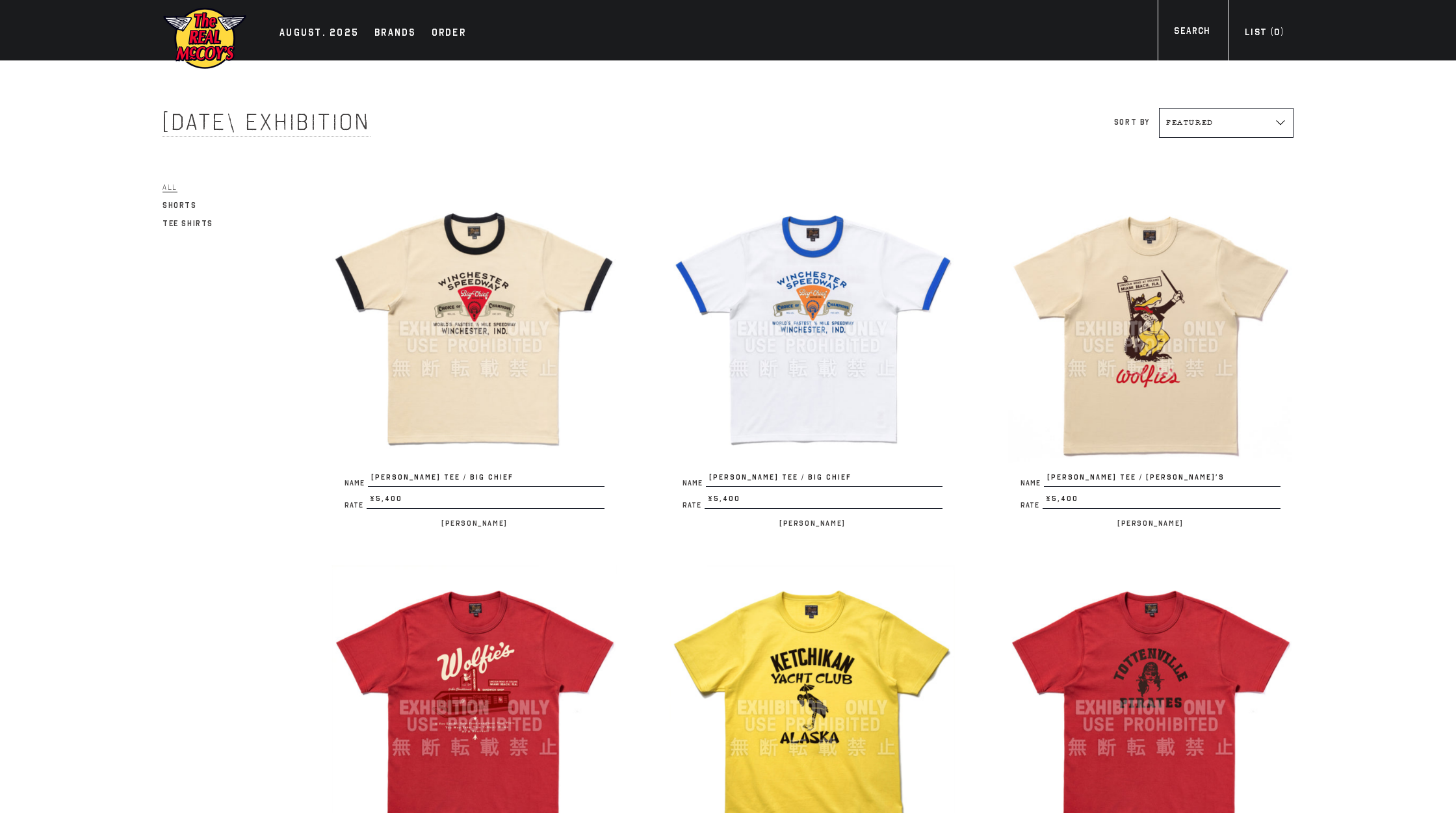
click at [189, 49] on img at bounding box center [204, 38] width 84 height 63
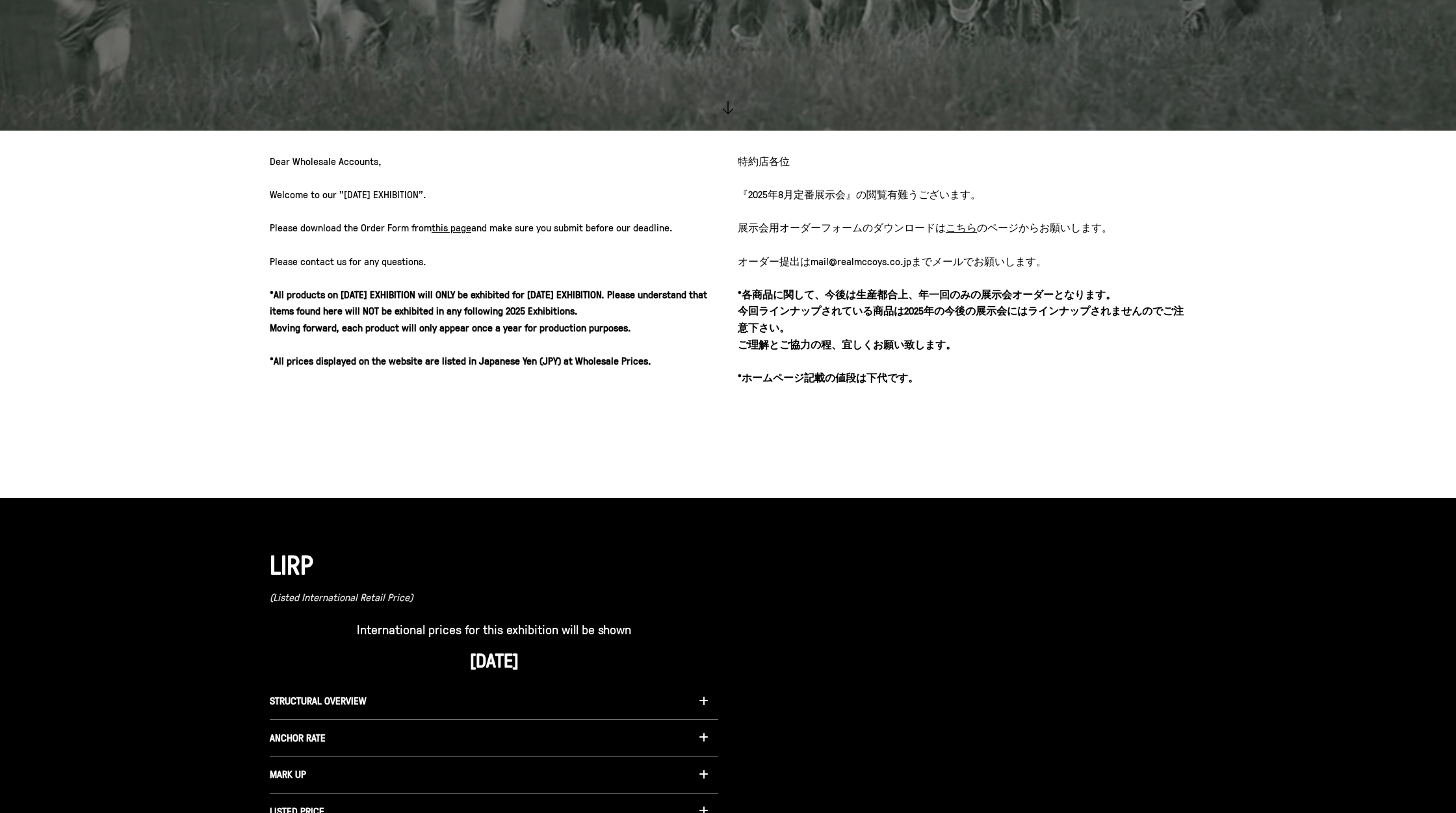
scroll to position [730, 0]
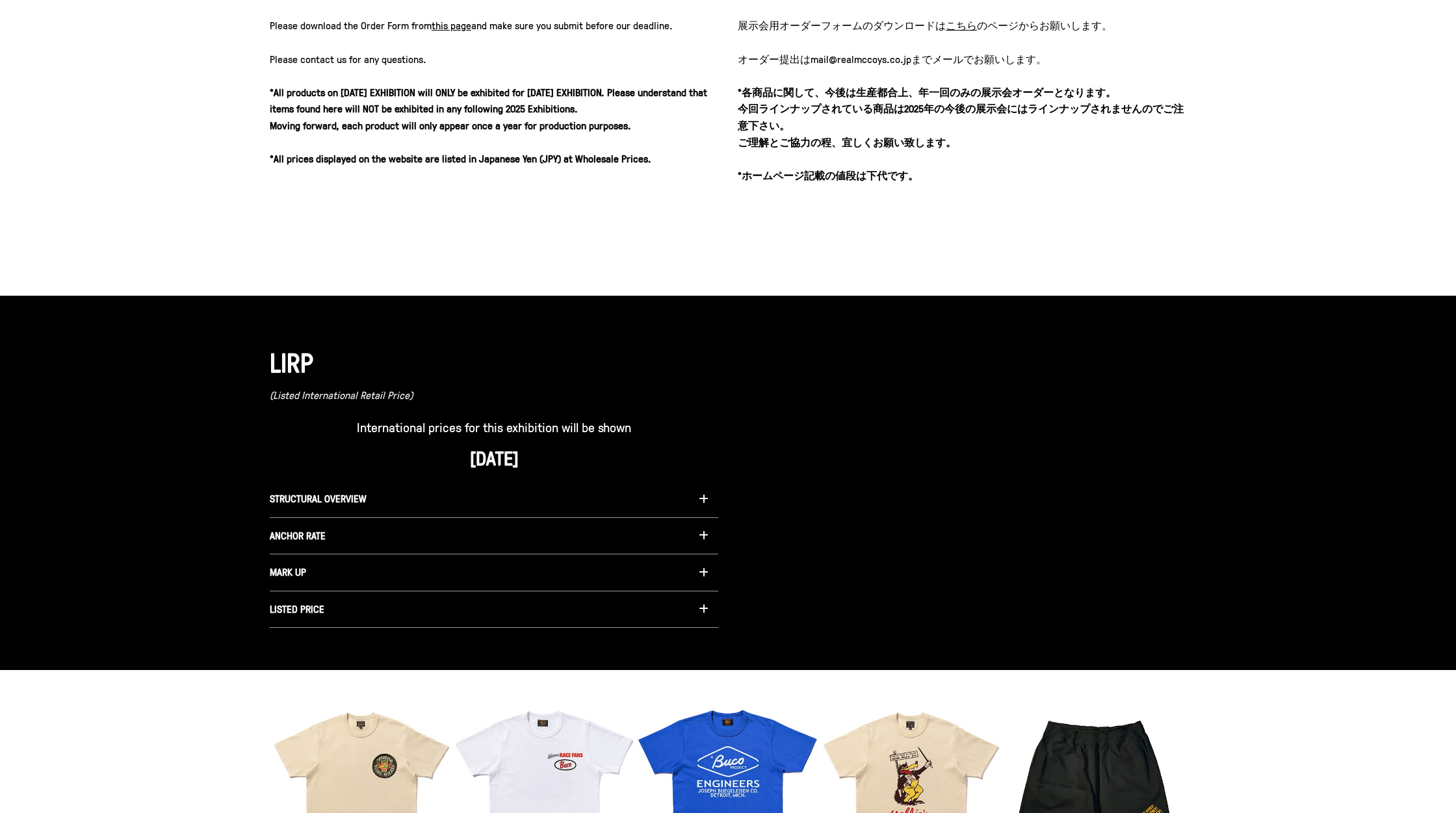
scroll to position [835, 0]
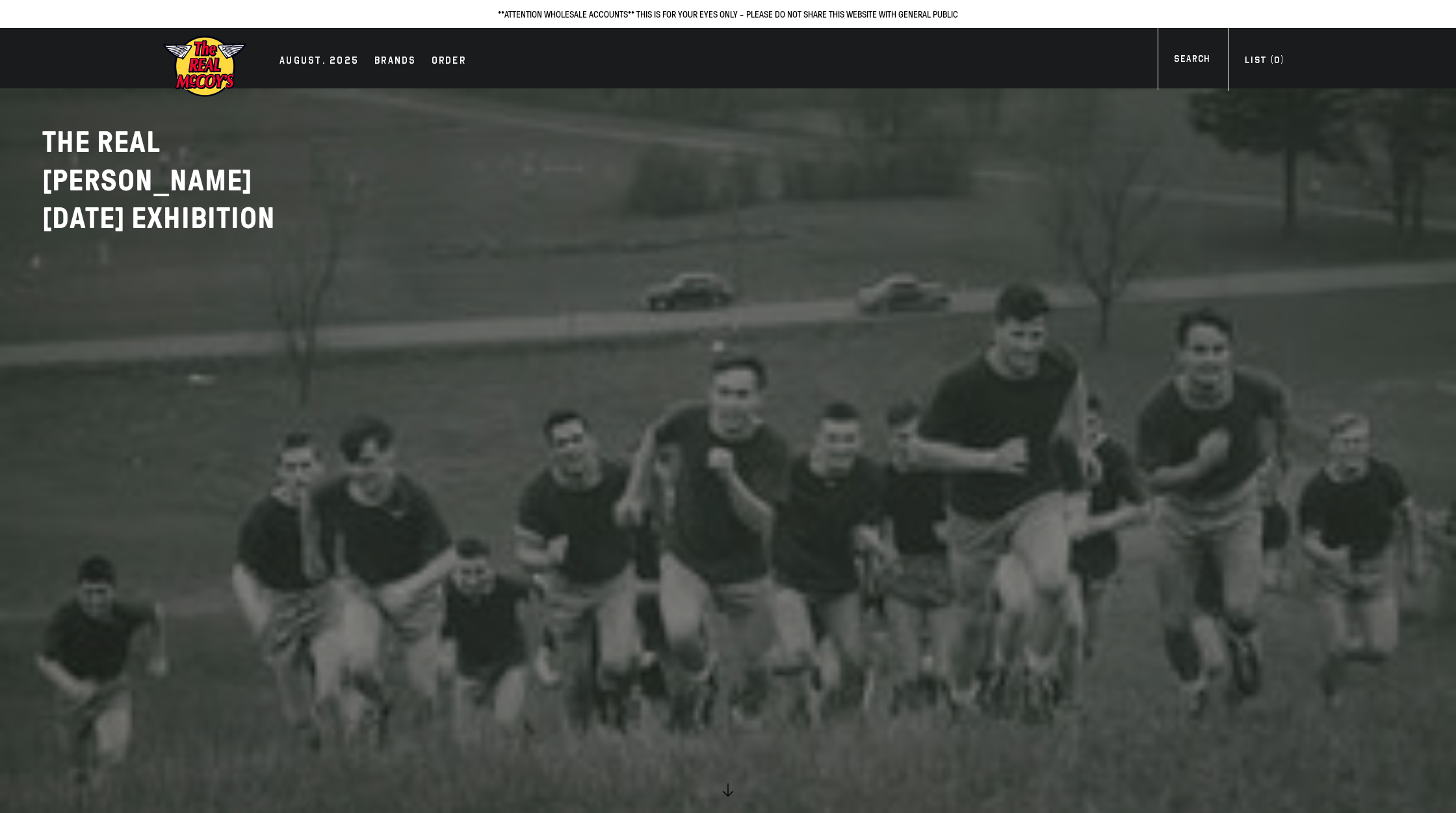
scroll to position [835, 0]
